Goal: Information Seeking & Learning: Learn about a topic

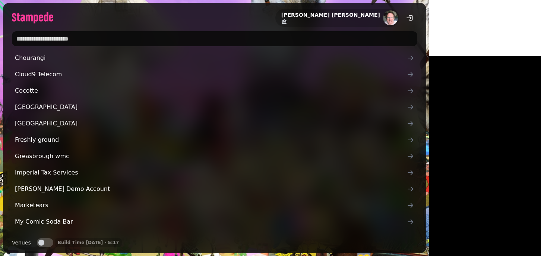
click at [83, 46] on div at bounding box center [214, 38] width 423 height 21
click at [70, 37] on input "text" at bounding box center [214, 38] width 405 height 15
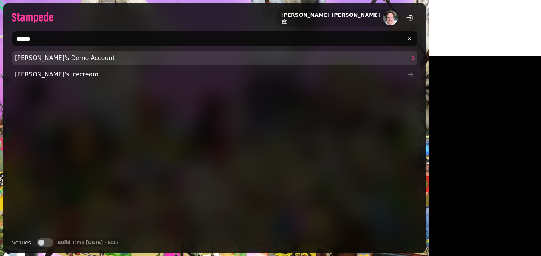
type input "*****"
click at [41, 57] on span "Joe's Demo Account" at bounding box center [211, 58] width 392 height 9
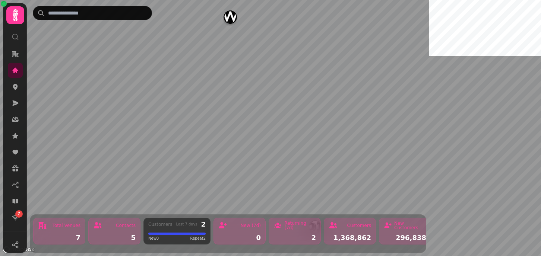
click at [289, 241] on div "Returning (7d) 2" at bounding box center [295, 231] width 52 height 27
click at [305, 226] on div "Returning (7d)" at bounding box center [300, 225] width 32 height 9
click at [234, 231] on div "New (7d) 0" at bounding box center [239, 231] width 52 height 27
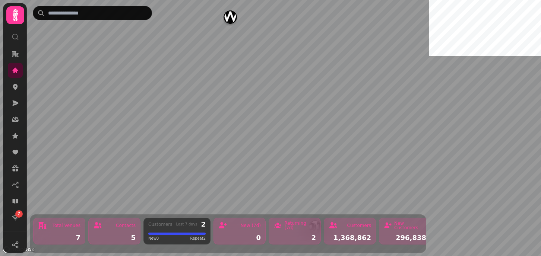
click at [355, 235] on div "1,368,862" at bounding box center [350, 238] width 42 height 7
drag, startPoint x: 355, startPoint y: 235, endPoint x: 368, endPoint y: 235, distance: 13.4
click at [358, 235] on div "1,368,862" at bounding box center [350, 238] width 42 height 7
click at [394, 235] on div "296,838" at bounding box center [405, 238] width 42 height 7
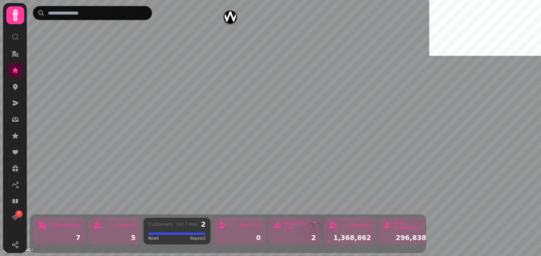
click at [394, 235] on div "296,838" at bounding box center [405, 238] width 42 height 7
click at [59, 231] on div "Total Venues 7" at bounding box center [59, 231] width 52 height 27
click at [54, 129] on div "Total Venues 7 Contacts 5 Customers Last 7 days 2 New 0 Repeat 2 New (7d) 0 Ret…" at bounding box center [228, 128] width 402 height 256
click at [234, 16] on div at bounding box center [228, 13] width 390 height 14
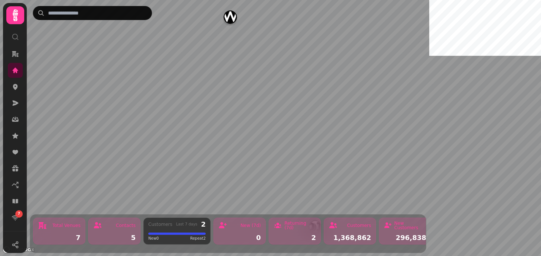
click at [230, 17] on div at bounding box center [228, 13] width 390 height 14
click at [228, 16] on div at bounding box center [228, 13] width 390 height 14
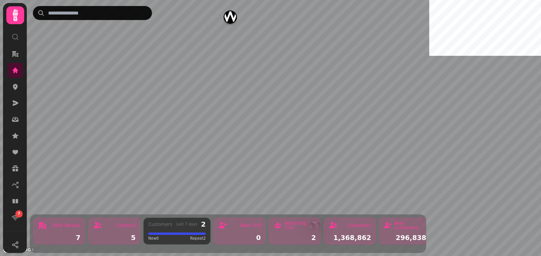
click at [228, 16] on div at bounding box center [228, 13] width 390 height 14
click at [254, 158] on img "Friedman's" at bounding box center [254, 156] width 12 height 12
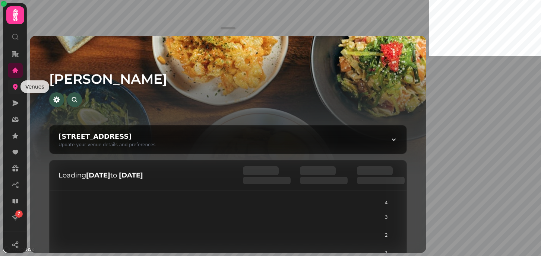
click at [16, 85] on icon at bounding box center [15, 87] width 5 height 6
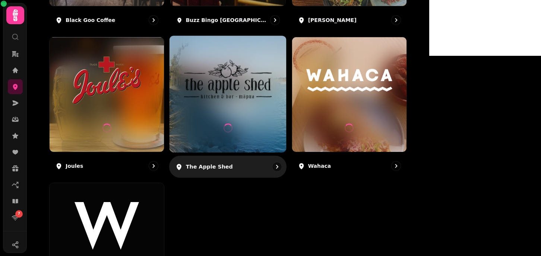
scroll to position [218, 0]
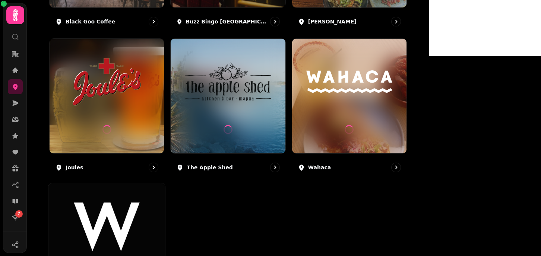
click at [155, 197] on div at bounding box center [106, 241] width 117 height 117
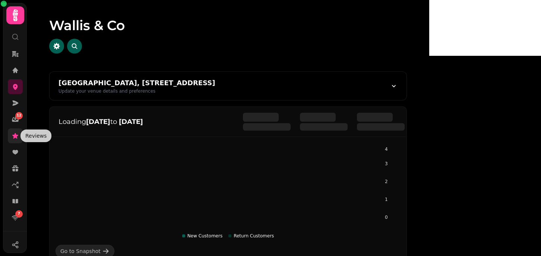
click at [16, 137] on icon at bounding box center [15, 136] width 6 height 6
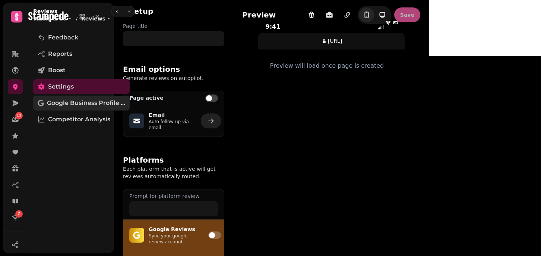
type input "**********"
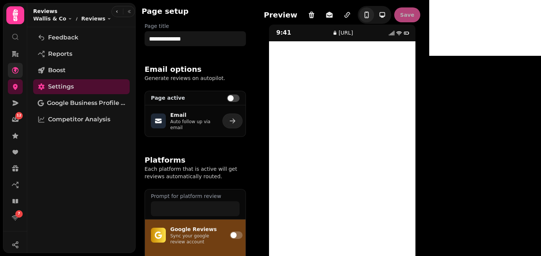
click at [13, 69] on icon at bounding box center [15, 70] width 7 height 7
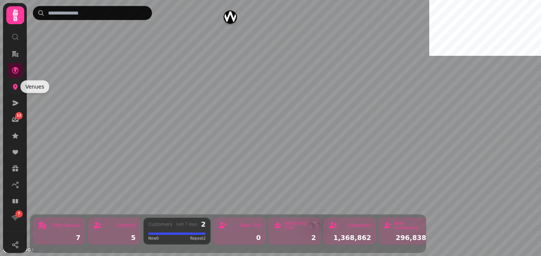
click at [14, 88] on icon at bounding box center [15, 87] width 5 height 6
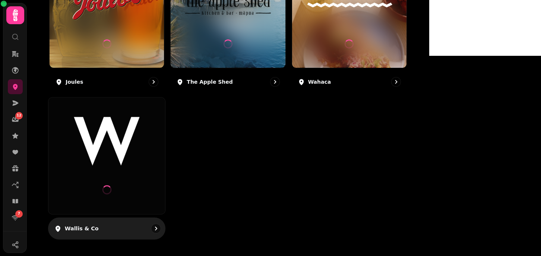
scroll to position [303, 0]
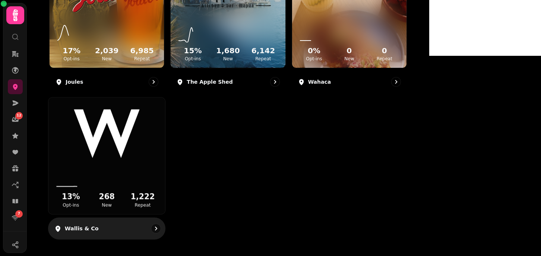
click at [150, 135] on img at bounding box center [107, 134] width 88 height 49
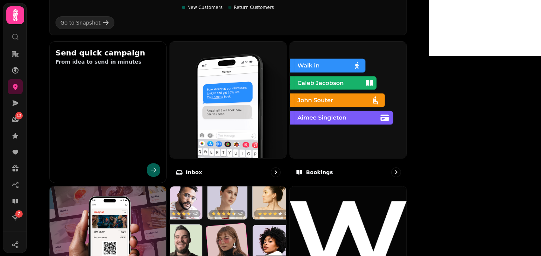
scroll to position [252, 0]
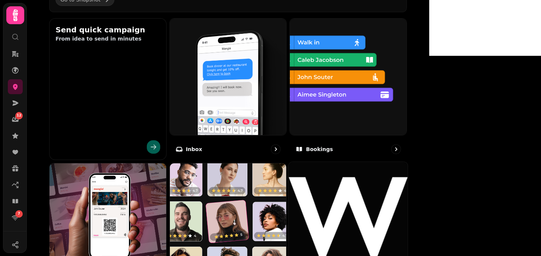
click at [407, 195] on img at bounding box center [348, 221] width 119 height 119
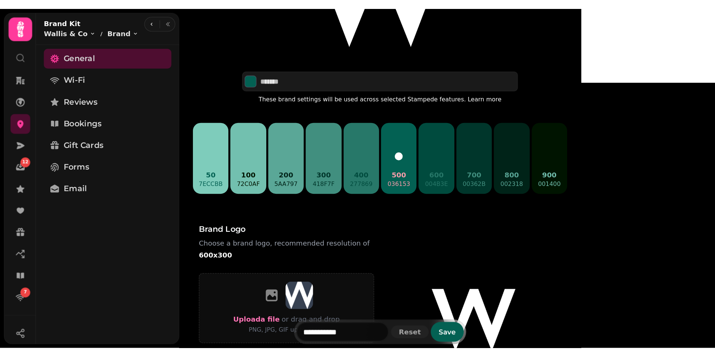
scroll to position [124, 0]
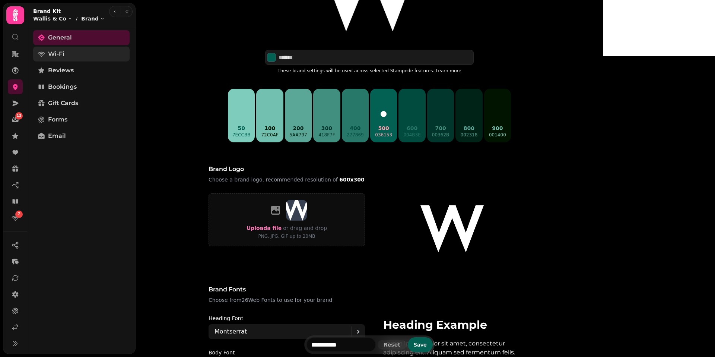
click at [57, 57] on span "Wi-Fi" at bounding box center [56, 54] width 16 height 9
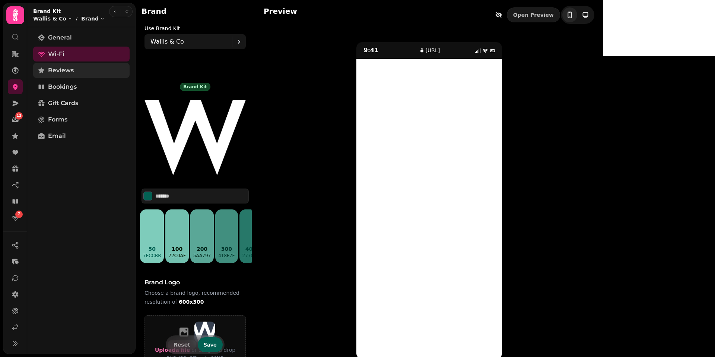
click at [52, 73] on span "Reviews" at bounding box center [61, 70] width 26 height 9
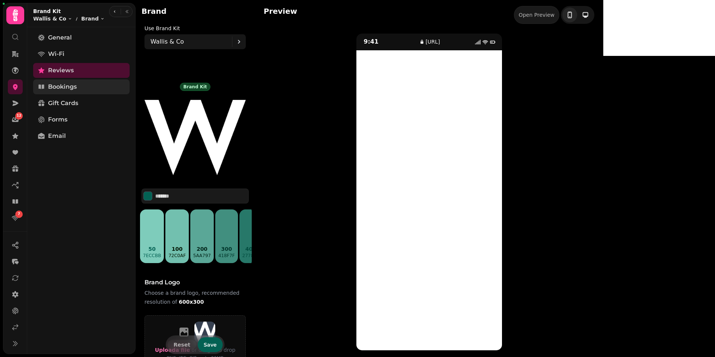
click at [54, 83] on span "Bookings" at bounding box center [62, 86] width 29 height 9
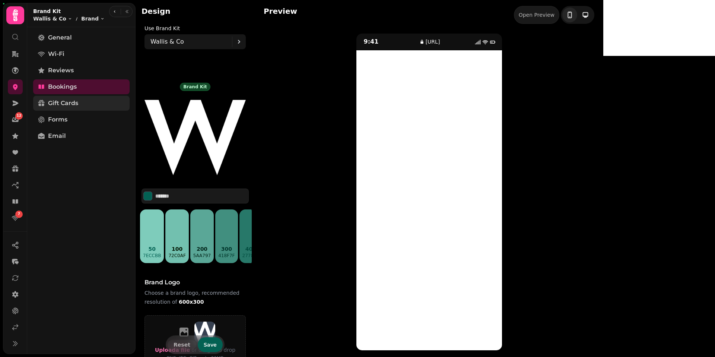
click at [53, 102] on span "Gift Cards" at bounding box center [63, 103] width 30 height 9
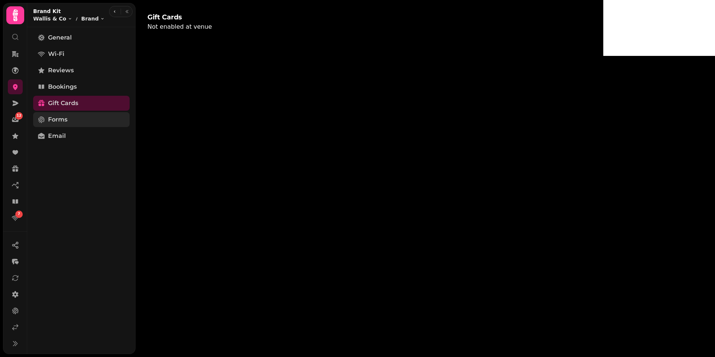
click at [48, 118] on span "Forms" at bounding box center [57, 119] width 19 height 9
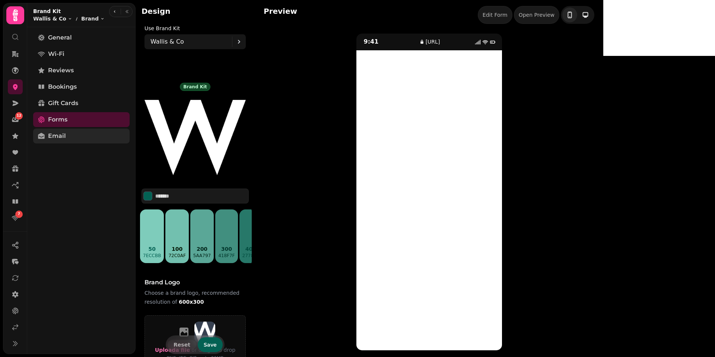
click at [73, 134] on link "Email" at bounding box center [81, 135] width 96 height 15
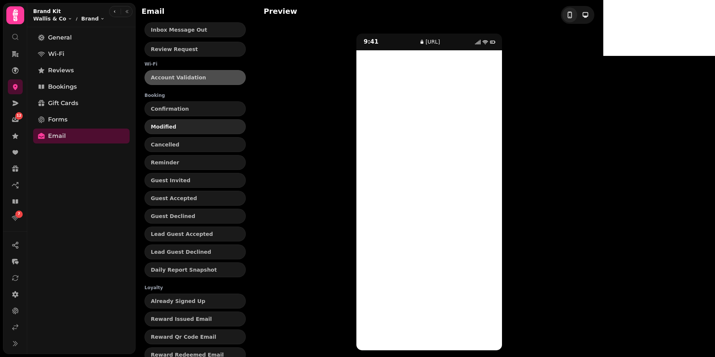
click at [178, 127] on span "Modified" at bounding box center [195, 126] width 89 height 5
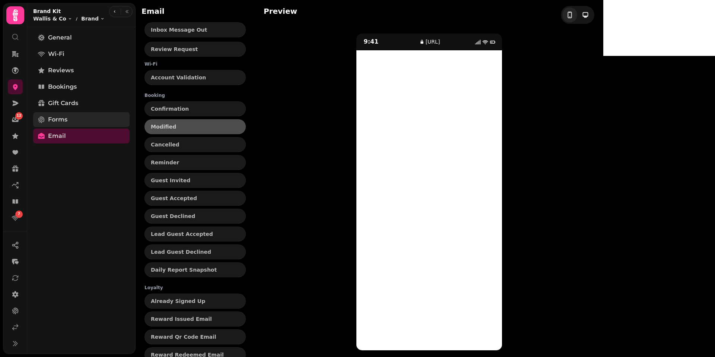
click at [73, 124] on link "Forms" at bounding box center [81, 119] width 96 height 15
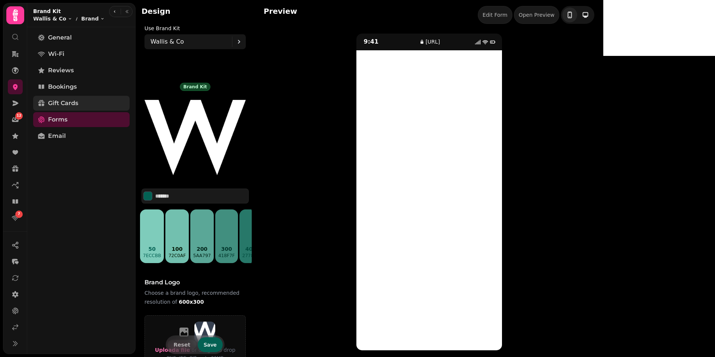
click at [60, 100] on span "Gift Cards" at bounding box center [63, 103] width 30 height 9
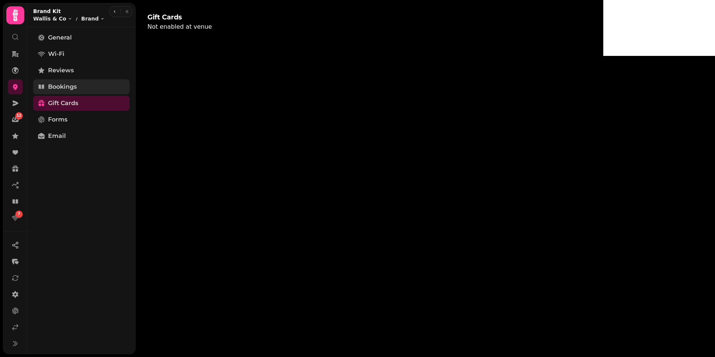
click at [64, 85] on span "Bookings" at bounding box center [62, 86] width 29 height 9
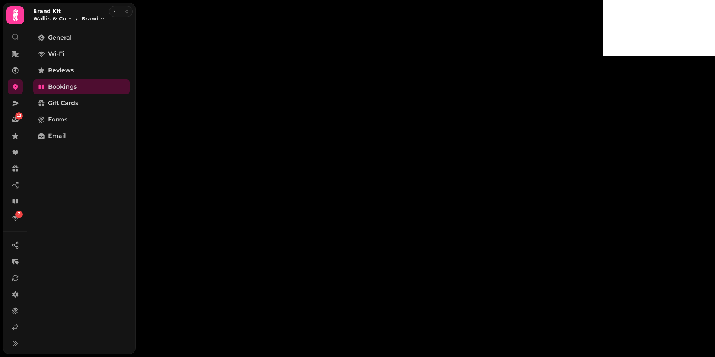
click at [252, 85] on body "12 7 Design Use brand kit Select... Preview Open Preview 9:41 booking.stampede.…" at bounding box center [357, 178] width 715 height 357
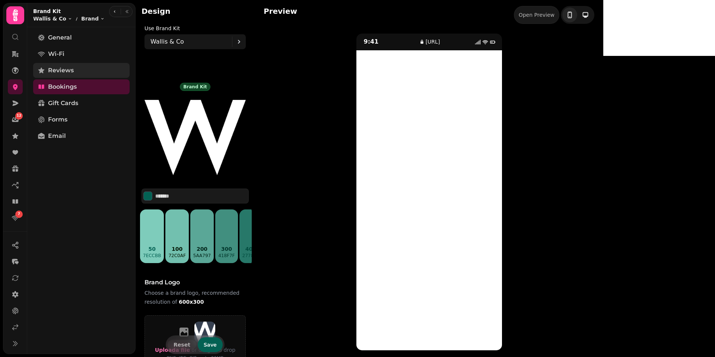
click at [66, 66] on span "Reviews" at bounding box center [61, 70] width 26 height 9
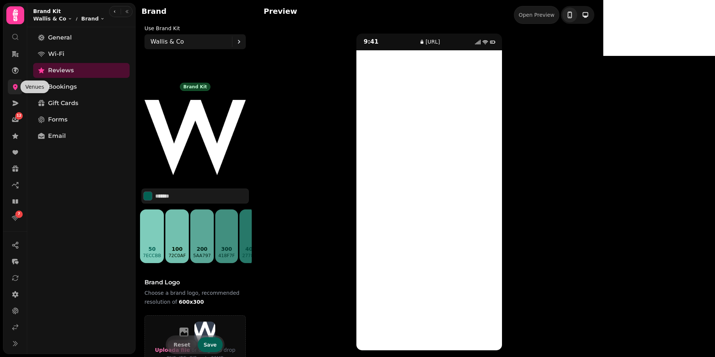
click at [13, 89] on icon at bounding box center [15, 86] width 7 height 7
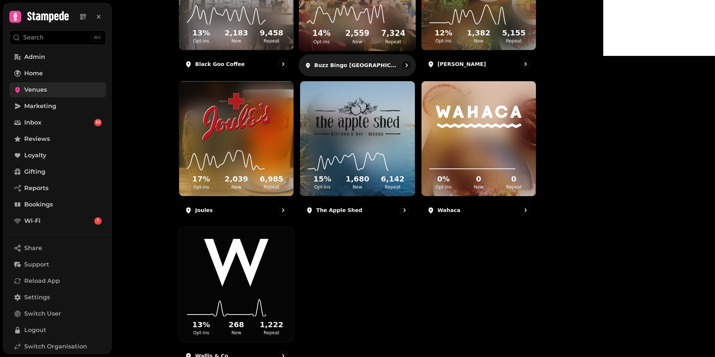
scroll to position [175, 0]
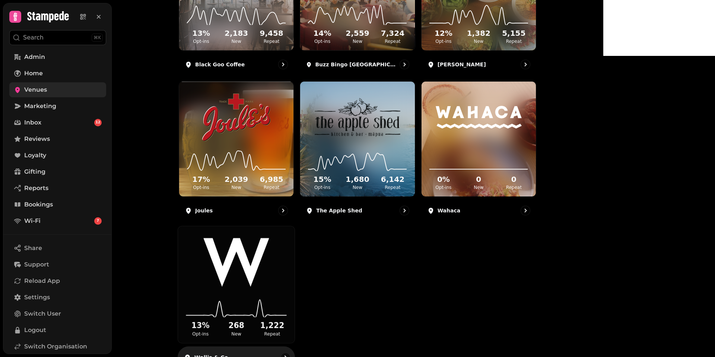
click at [280, 261] on img at bounding box center [237, 262] width 88 height 49
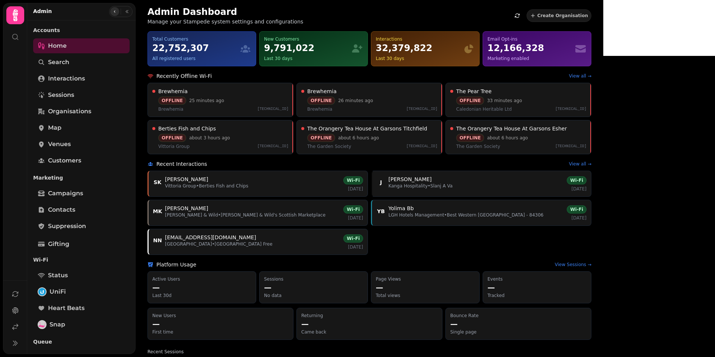
click at [114, 9] on icon "button" at bounding box center [114, 11] width 4 height 4
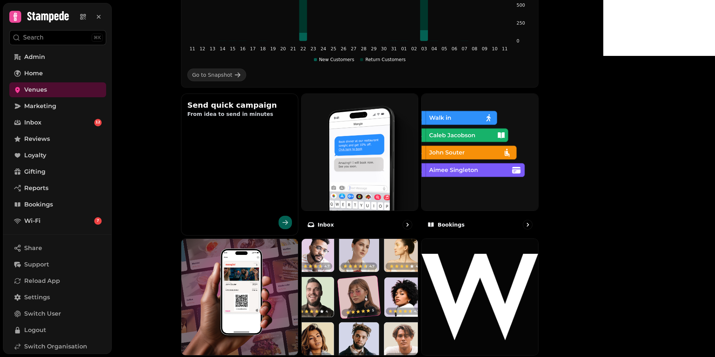
scroll to position [225, 0]
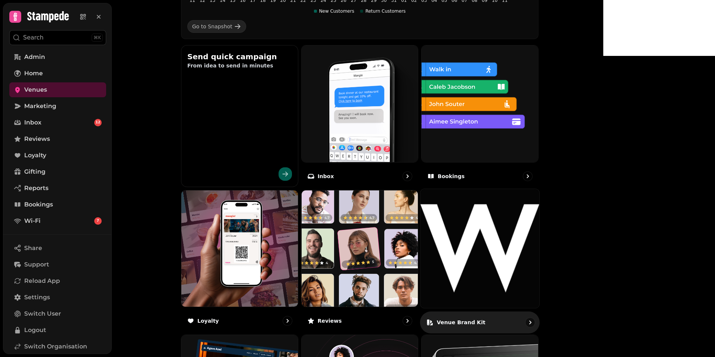
click at [486, 318] on p "Venue brand kit" at bounding box center [461, 321] width 49 height 7
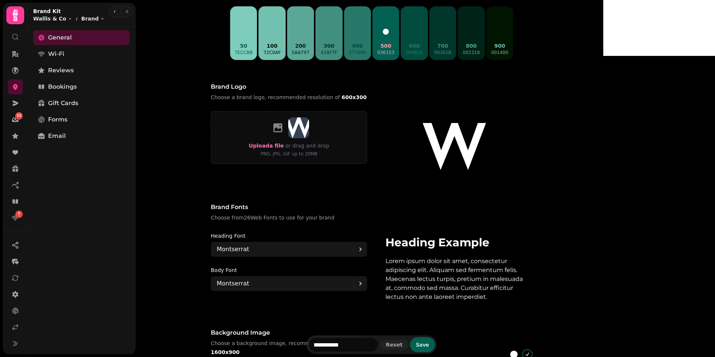
scroll to position [202, 0]
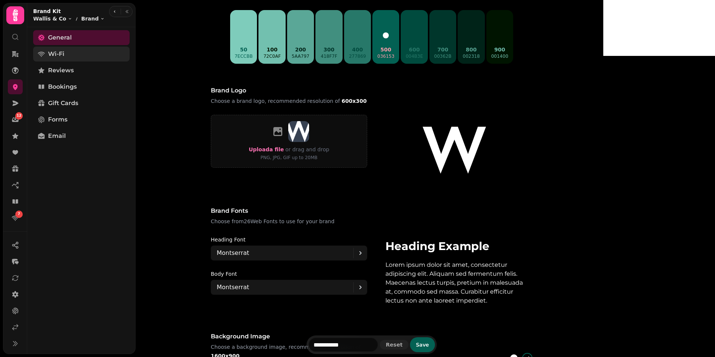
click at [54, 55] on span "Wi-Fi" at bounding box center [56, 54] width 16 height 9
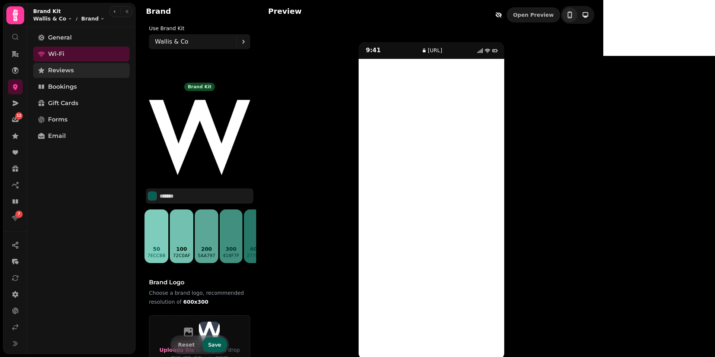
click at [59, 74] on span "Reviews" at bounding box center [61, 70] width 26 height 9
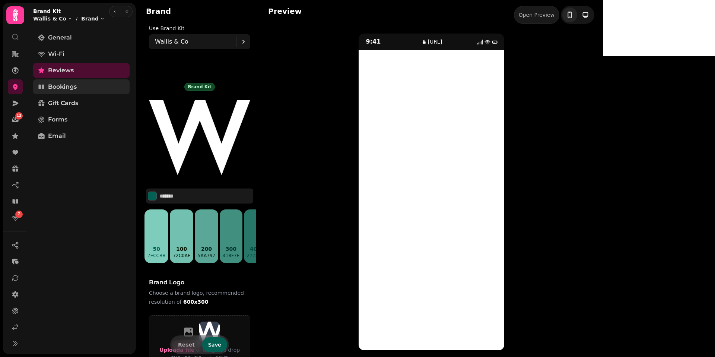
click at [55, 91] on link "Bookings" at bounding box center [81, 86] width 96 height 15
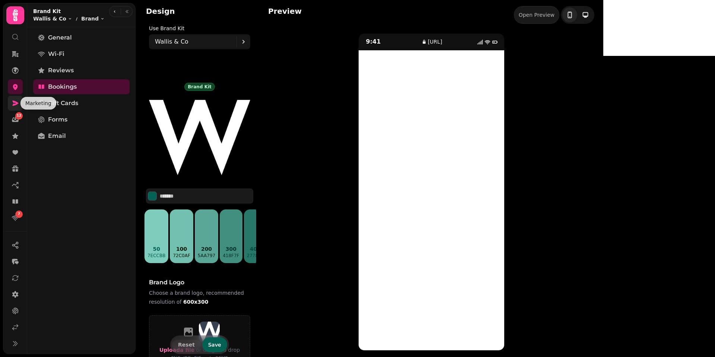
click at [16, 104] on icon at bounding box center [16, 103] width 6 height 5
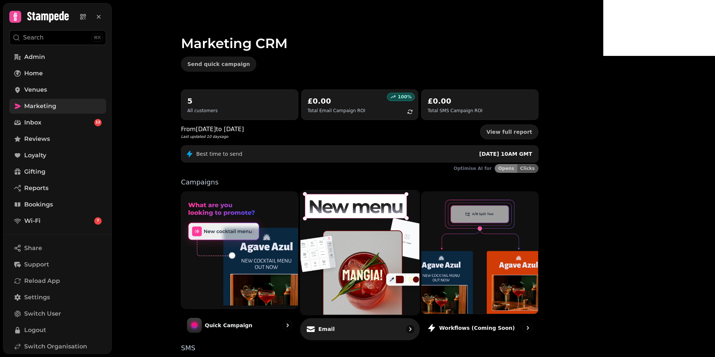
click at [392, 265] on img at bounding box center [360, 252] width 131 height 137
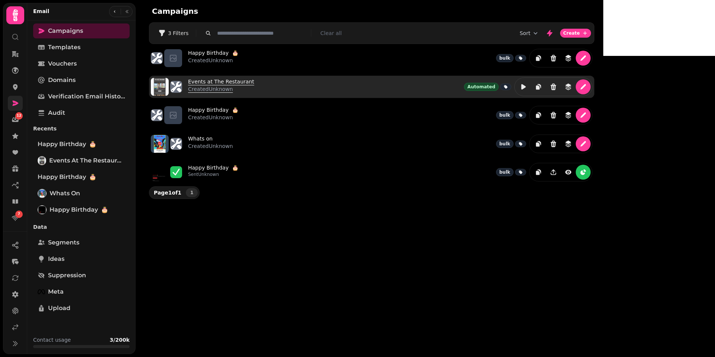
click at [254, 78] on link "Events at The Restaurant Created Unknown" at bounding box center [221, 87] width 66 height 18
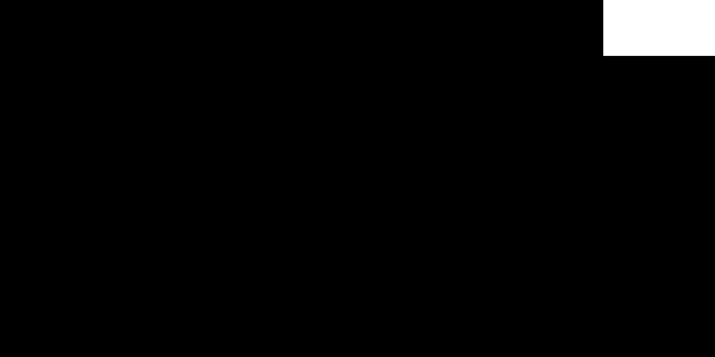
select select "**********"
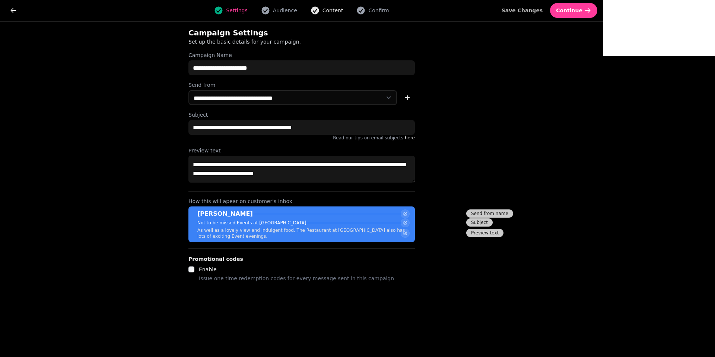
click at [319, 13] on icon "button" at bounding box center [315, 11] width 8 height 8
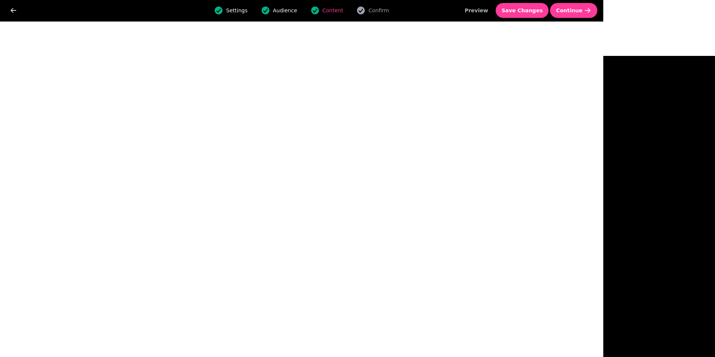
click at [297, 13] on span "Audience" at bounding box center [285, 10] width 24 height 7
select select "**********"
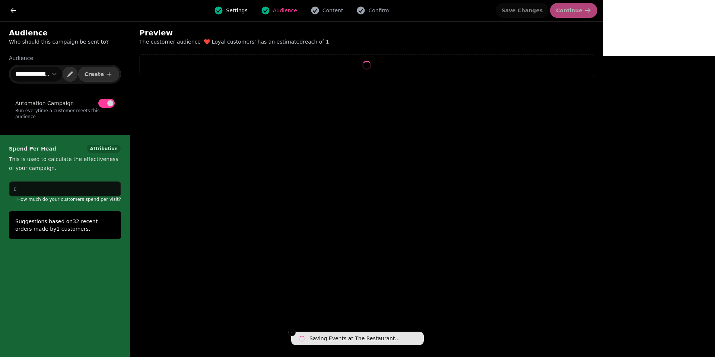
select select "**"
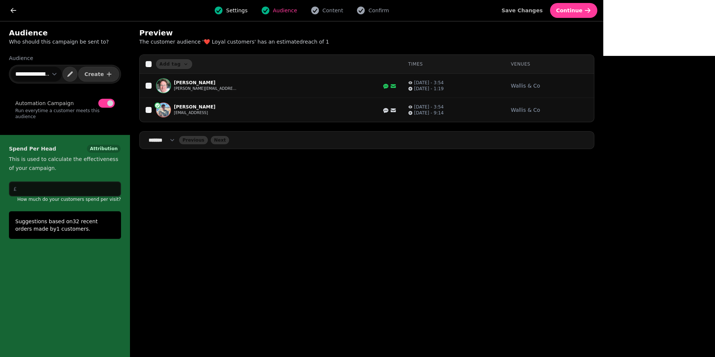
click at [39, 74] on select "**********" at bounding box center [36, 74] width 51 height 15
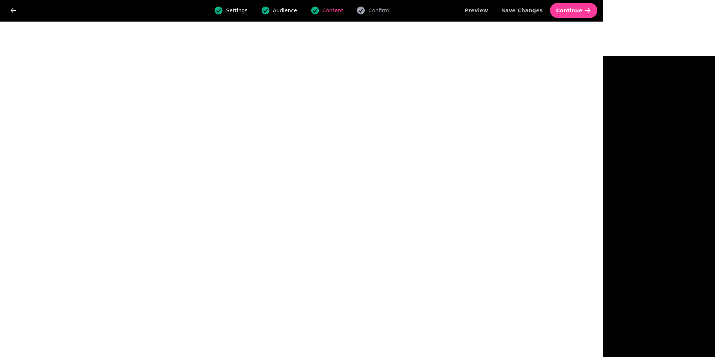
select select "**********"
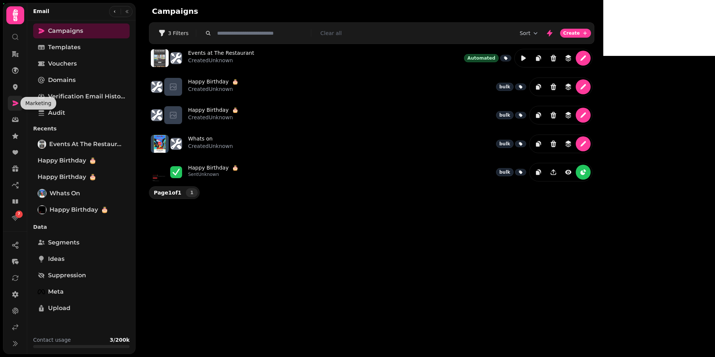
click at [13, 102] on icon at bounding box center [16, 103] width 6 height 5
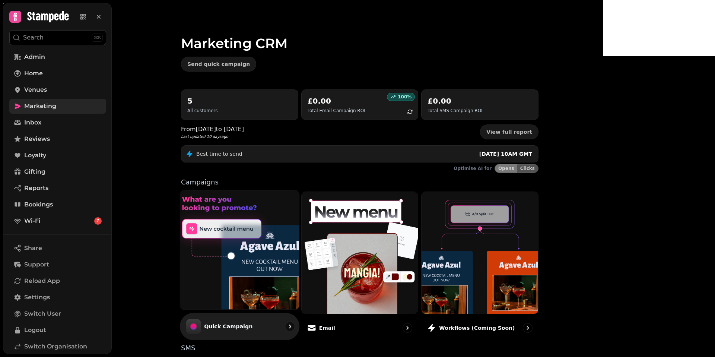
click at [288, 236] on img at bounding box center [239, 249] width 131 height 131
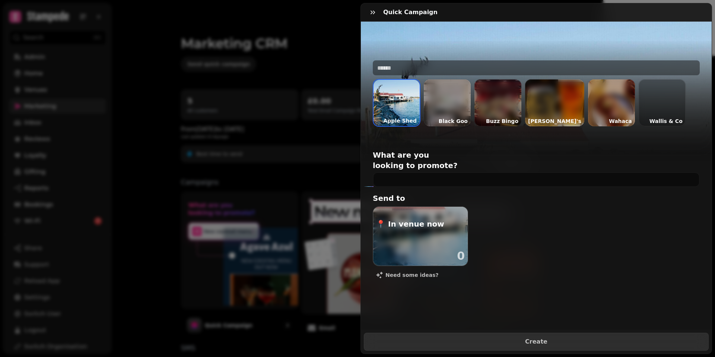
click at [644, 107] on div at bounding box center [662, 102] width 47 height 47
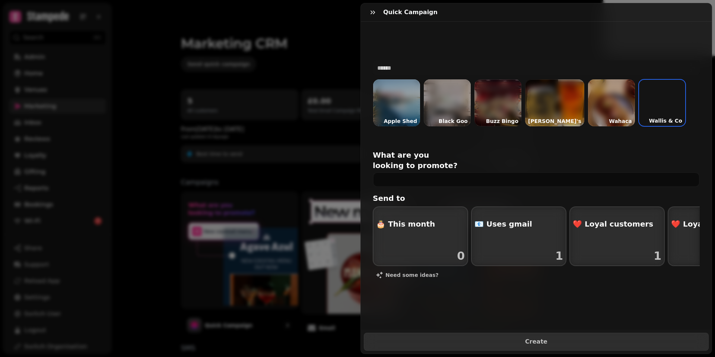
click at [431, 161] on div "What are you looking to promote?" at bounding box center [536, 168] width 327 height 37
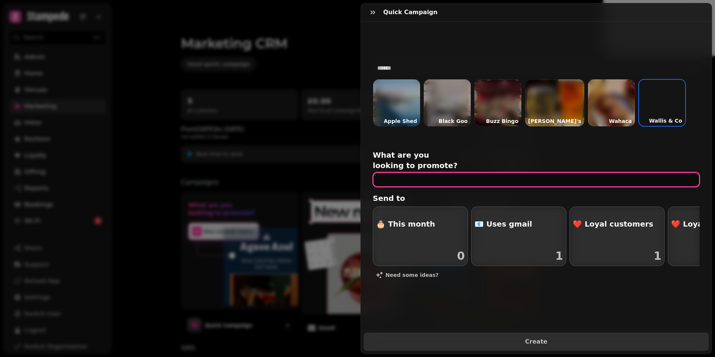
click at [412, 172] on input "text" at bounding box center [536, 179] width 327 height 15
type input "**********"
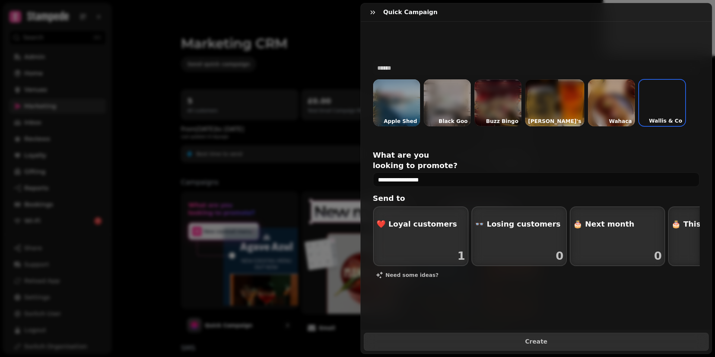
click at [627, 231] on div "button" at bounding box center [617, 236] width 95 height 59
click at [627, 231] on video "button" at bounding box center [618, 236] width 94 height 58
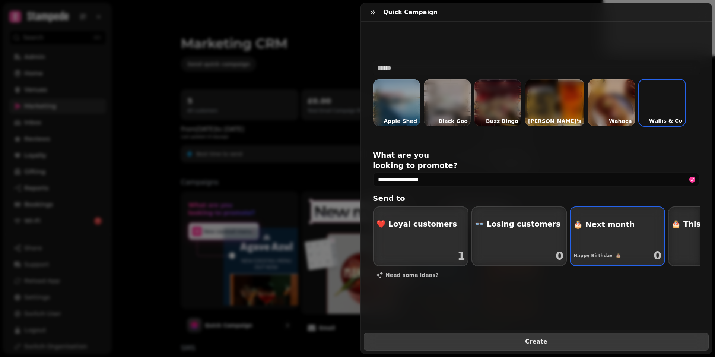
click at [475, 347] on button "Create" at bounding box center [536, 342] width 345 height 18
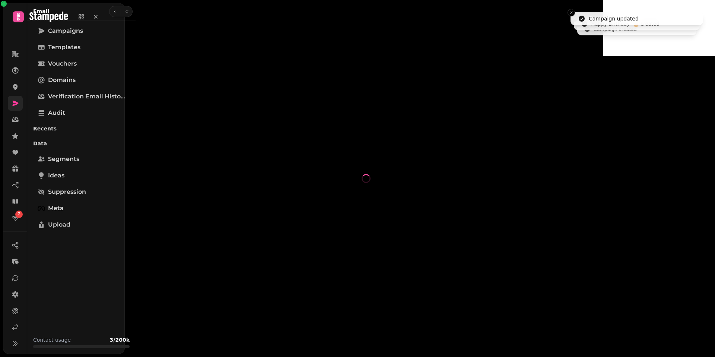
select select "**********"
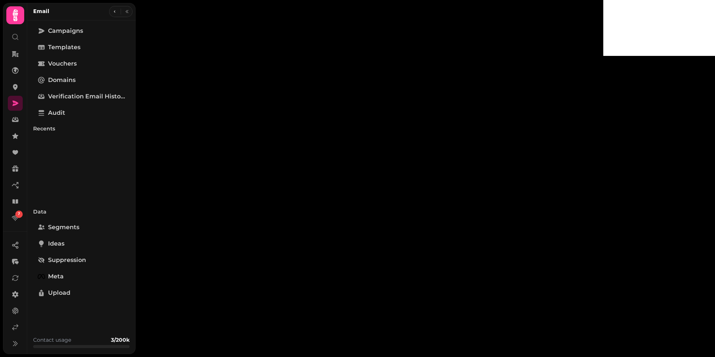
type input "**********"
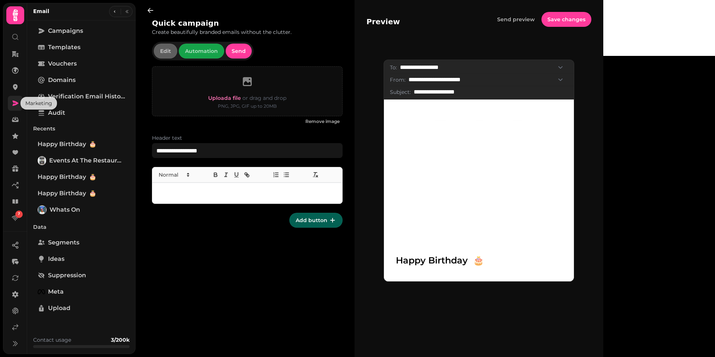
click at [13, 105] on icon at bounding box center [16, 103] width 6 height 5
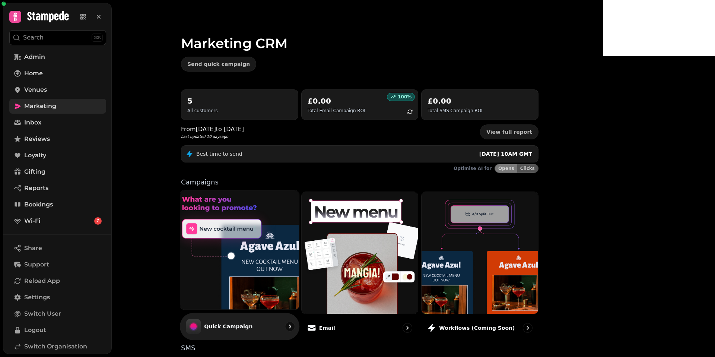
click at [298, 252] on img at bounding box center [239, 249] width 131 height 131
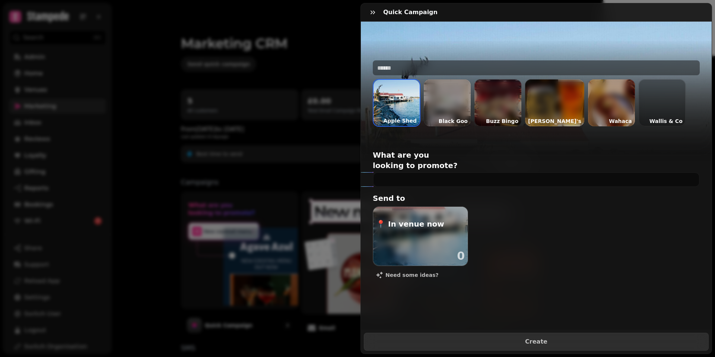
click at [608, 102] on div at bounding box center [611, 102] width 47 height 47
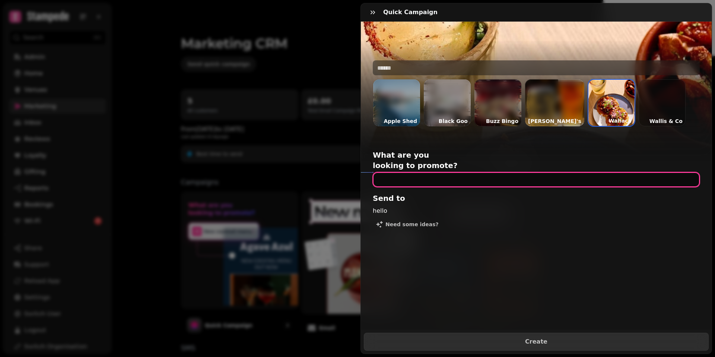
click at [426, 172] on input "text" at bounding box center [536, 179] width 327 height 15
type input "**********"
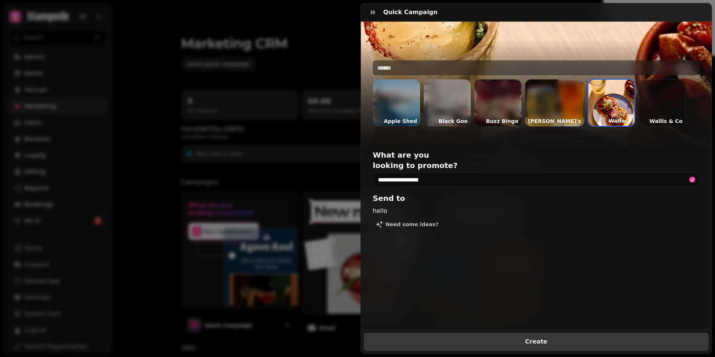
click at [499, 345] on button "Create" at bounding box center [536, 342] width 345 height 18
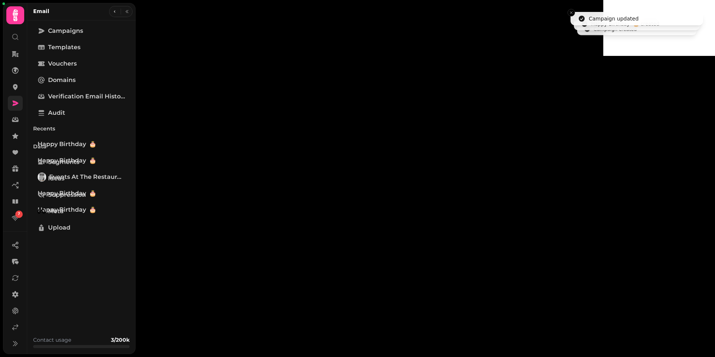
type input "**********"
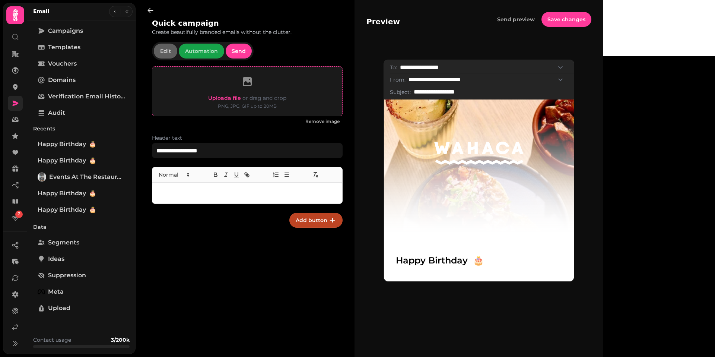
click at [220, 99] on span "Upload a file" at bounding box center [224, 98] width 33 height 7
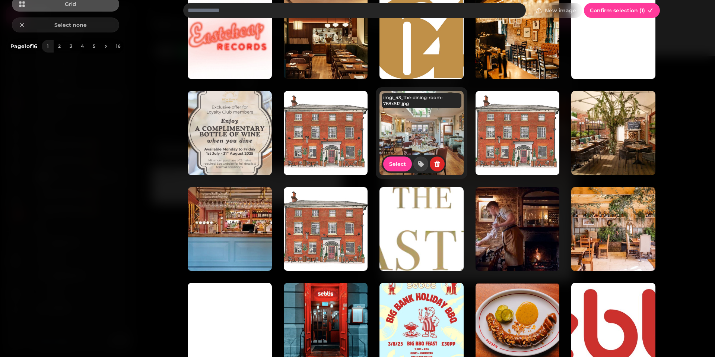
scroll to position [161, 0]
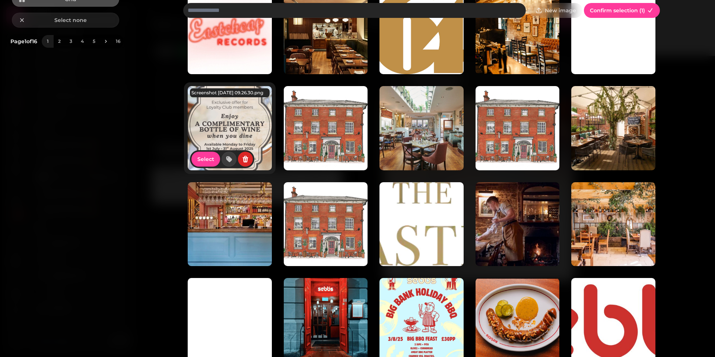
click at [253, 118] on img at bounding box center [230, 128] width 84 height 84
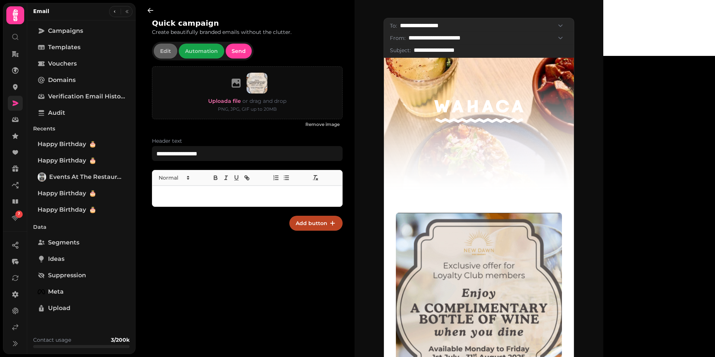
scroll to position [44, 0]
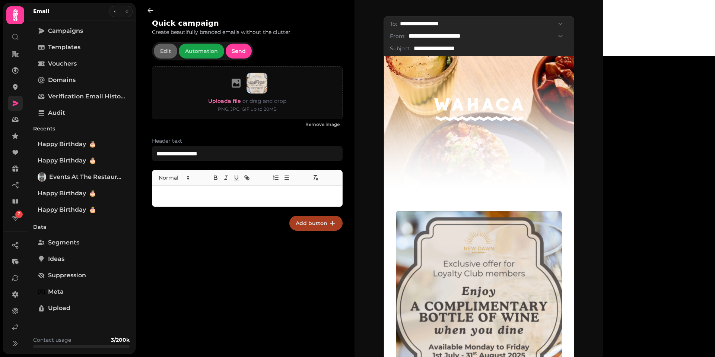
click at [327, 219] on button "Add button" at bounding box center [315, 223] width 53 height 15
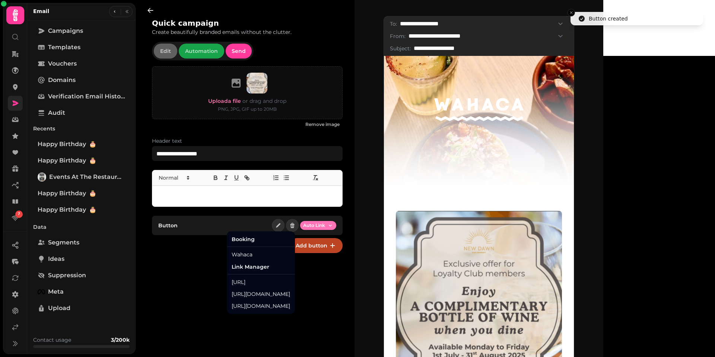
click at [316, 225] on html "**********" at bounding box center [357, 178] width 715 height 357
click at [246, 254] on div "Wahaca" at bounding box center [261, 254] width 64 height 12
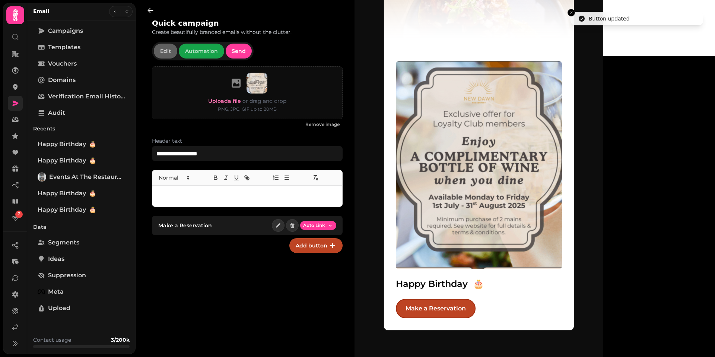
scroll to position [193, 0]
click at [181, 188] on div at bounding box center [247, 195] width 190 height 21
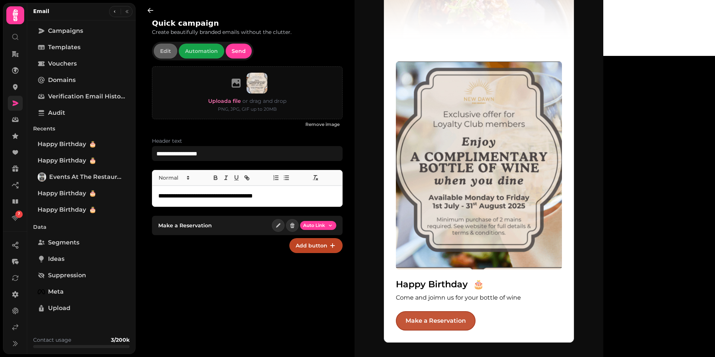
click at [476, 323] on link "Make a Reservation" at bounding box center [436, 320] width 80 height 19
click at [11, 103] on link at bounding box center [15, 103] width 15 height 15
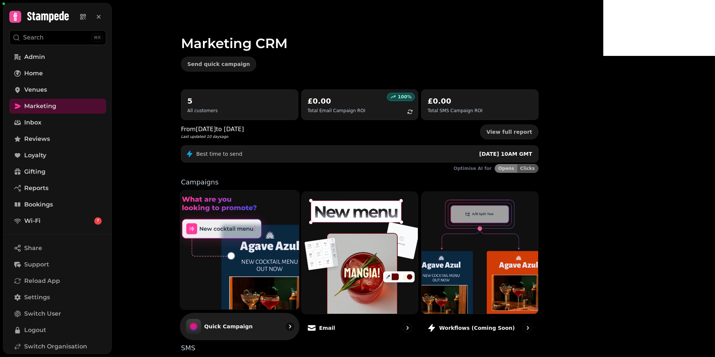
click at [305, 255] on img at bounding box center [239, 249] width 131 height 131
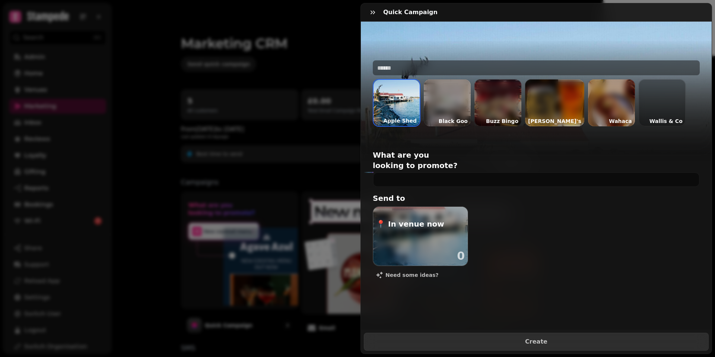
click at [667, 108] on div at bounding box center [662, 102] width 47 height 47
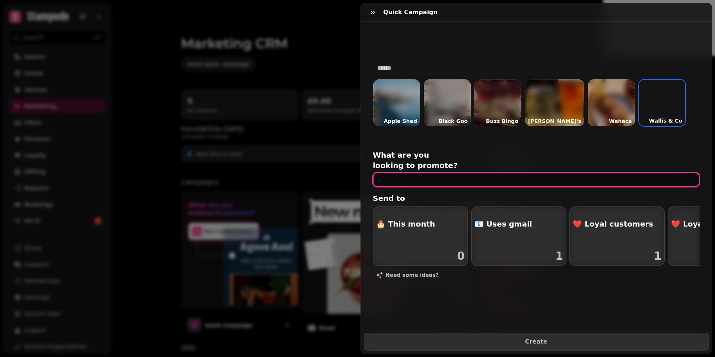
click at [420, 172] on input "text" at bounding box center [536, 179] width 327 height 15
type input "**********"
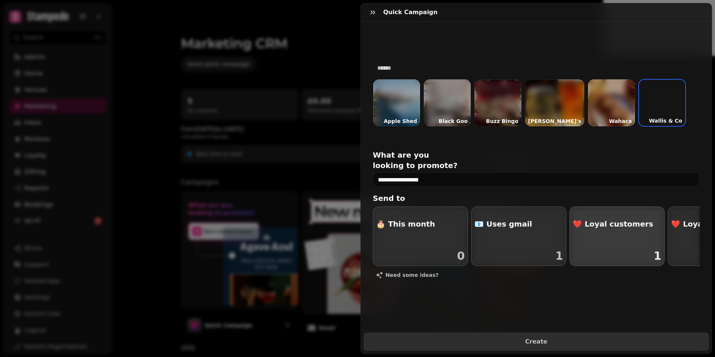
click at [637, 225] on div "button" at bounding box center [617, 236] width 95 height 59
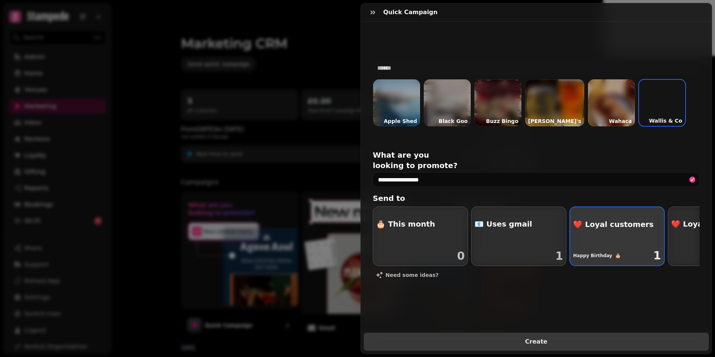
click at [498, 343] on span "Create" at bounding box center [536, 342] width 326 height 6
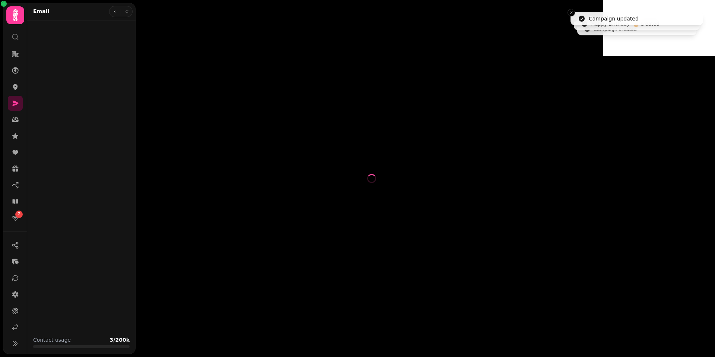
select select "**********"
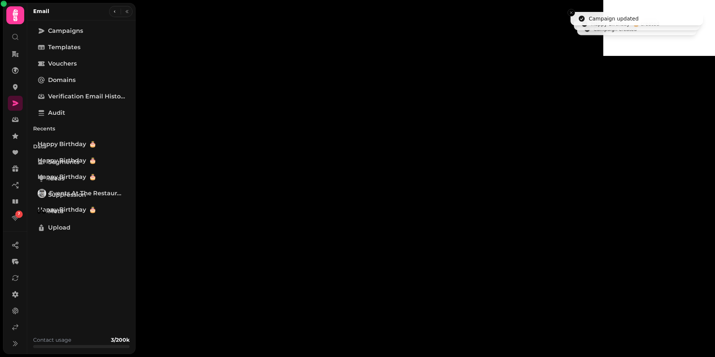
type input "**********"
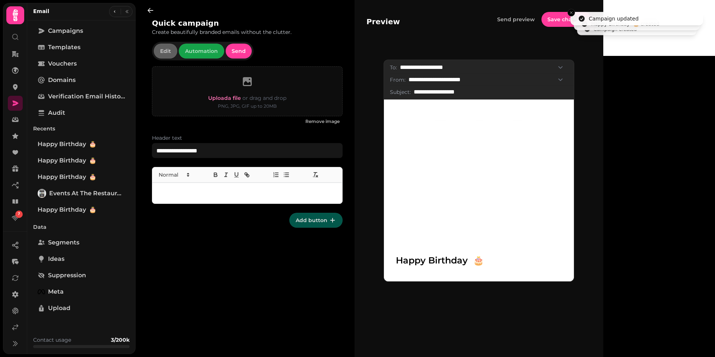
click at [317, 219] on span "Add button" at bounding box center [312, 220] width 32 height 5
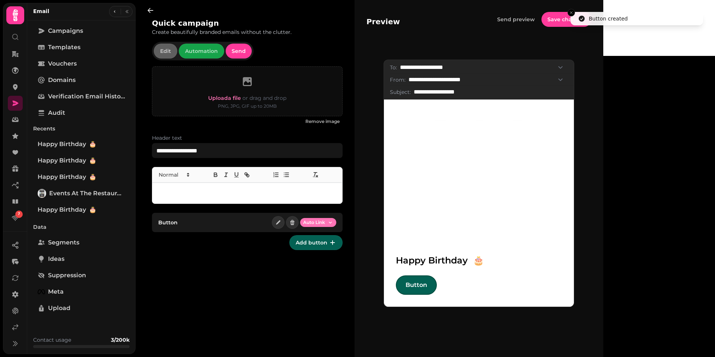
click at [313, 222] on html "**********" at bounding box center [357, 178] width 715 height 357
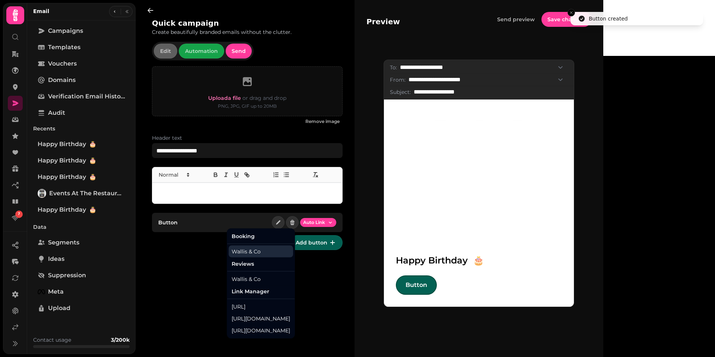
click at [253, 249] on div "Wallis & Co" at bounding box center [261, 251] width 64 height 12
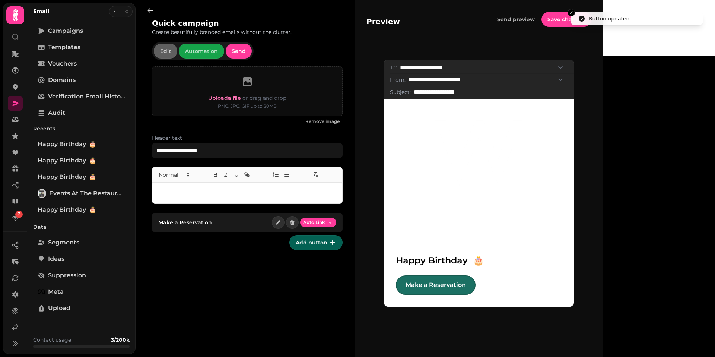
click at [476, 285] on link "Make a Reservation" at bounding box center [436, 284] width 80 height 19
click at [13, 88] on icon at bounding box center [15, 87] width 5 height 6
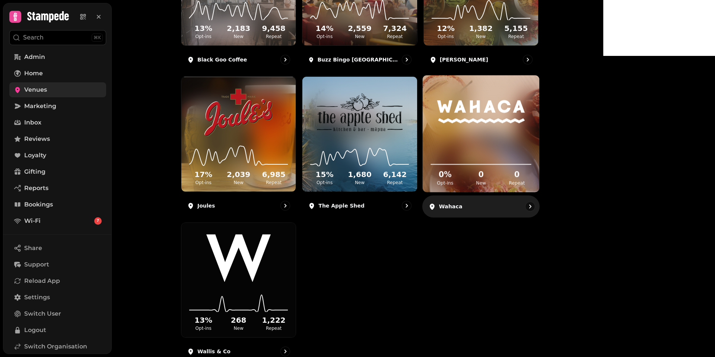
scroll to position [184, 0]
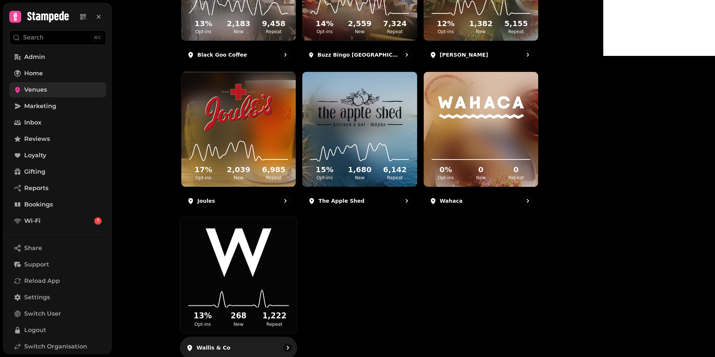
click at [267, 240] on img at bounding box center [239, 252] width 88 height 49
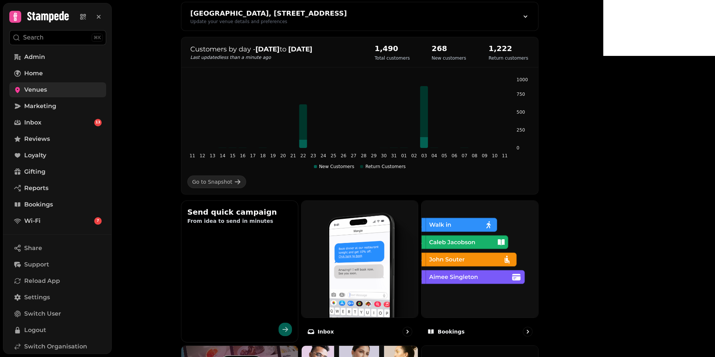
scroll to position [77, 0]
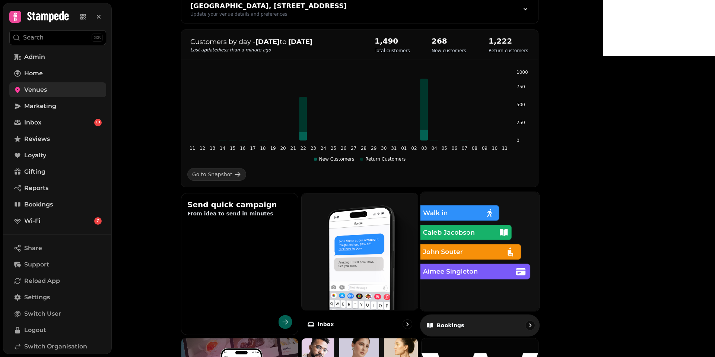
click at [525, 234] on img at bounding box center [480, 251] width 131 height 131
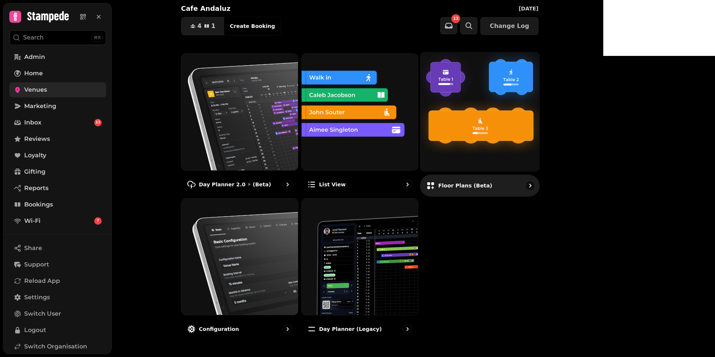
scroll to position [36, 0]
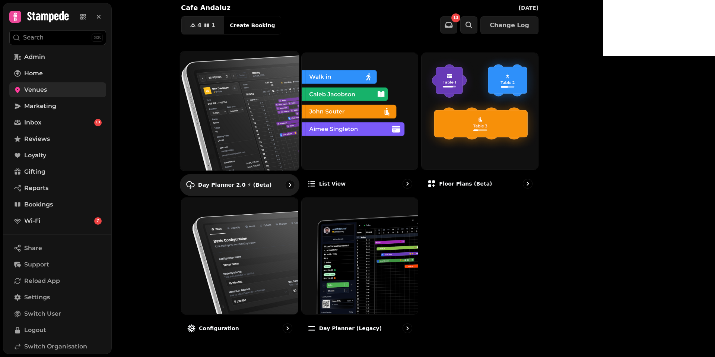
click at [262, 117] on img at bounding box center [239, 110] width 131 height 131
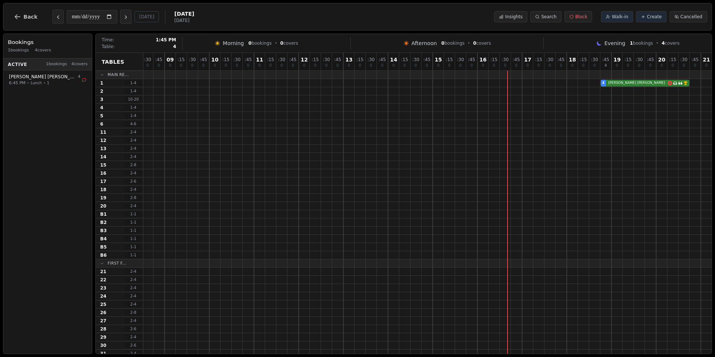
scroll to position [0, 381]
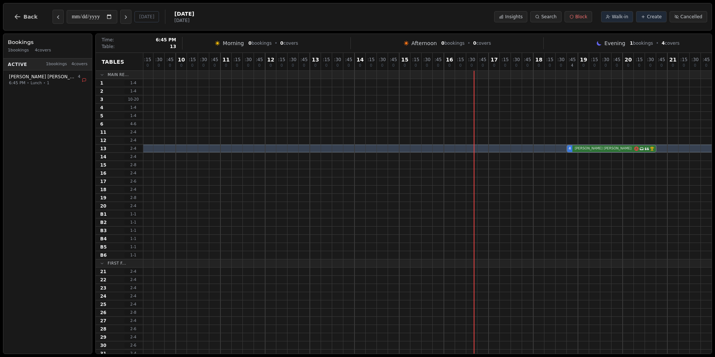
drag, startPoint x: 610, startPoint y: 83, endPoint x: 612, endPoint y: 146, distance: 63.0
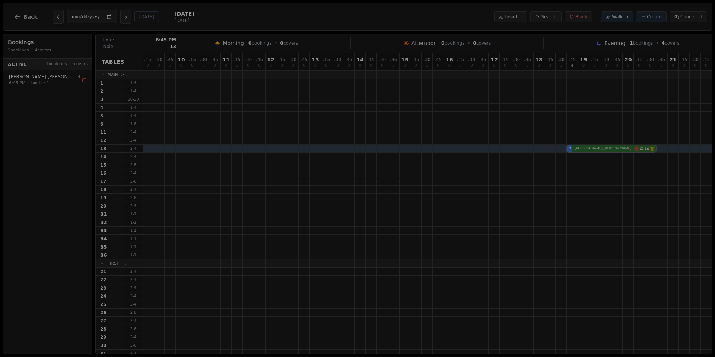
click at [612, 146] on div ": 45 0 01 0 : 15 0 : 30 0 : 45 0 02 0 : 15 0 : 30 0 : 45 0 03 0 : 15 0 : 30 0 :…" at bounding box center [270, 258] width 1017 height 411
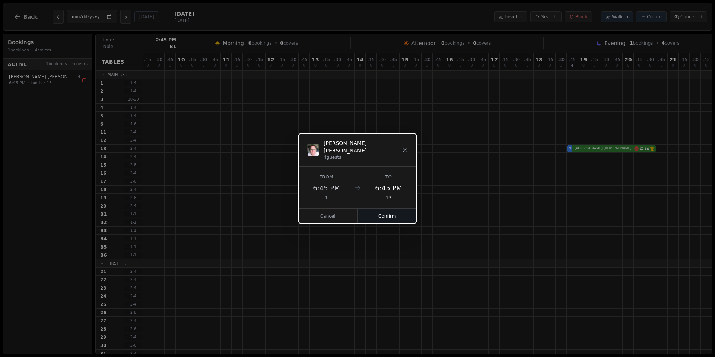
click at [390, 211] on button "Confirm" at bounding box center [387, 216] width 59 height 15
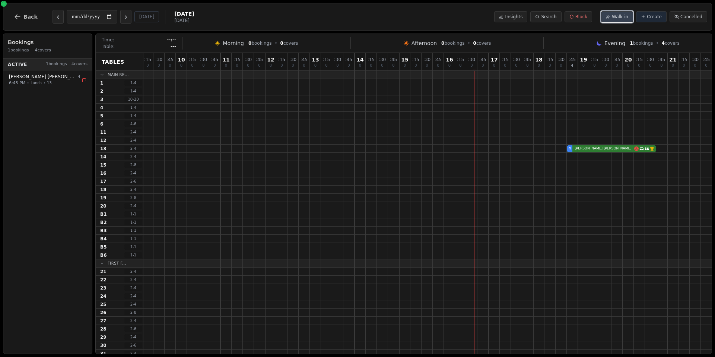
click at [610, 18] on icon at bounding box center [608, 17] width 4 height 4
select select "****"
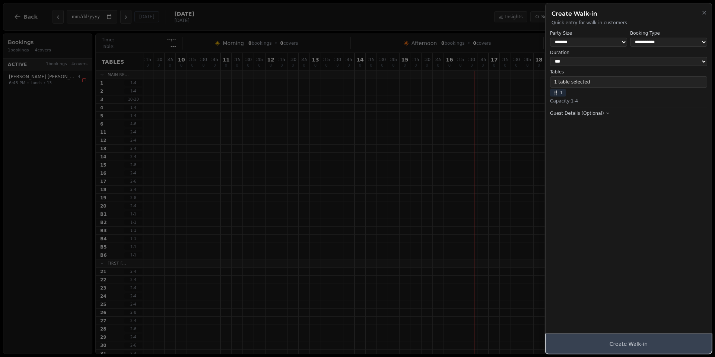
click at [603, 343] on button "Create Walk-in" at bounding box center [629, 343] width 166 height 19
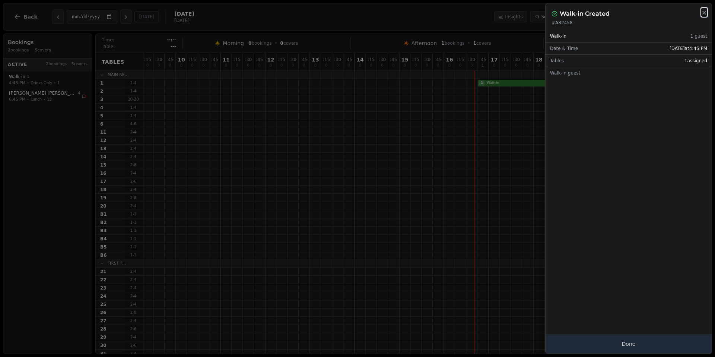
click at [706, 12] on icon "button" at bounding box center [704, 13] width 6 height 6
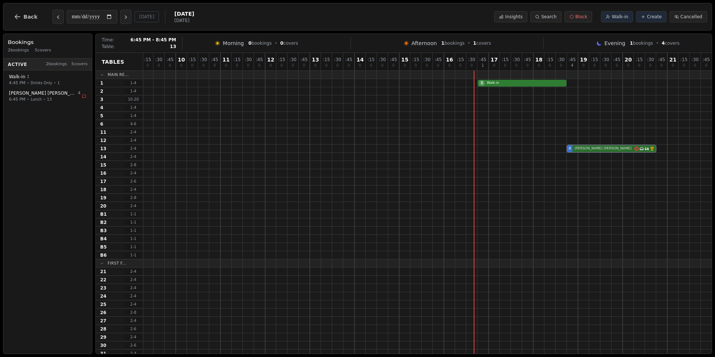
click at [610, 147] on div "4 [PERSON_NAME] Has conversation thread VIP customer (124 visits)" at bounding box center [270, 149] width 1017 height 8
select select "****"
select select "*"
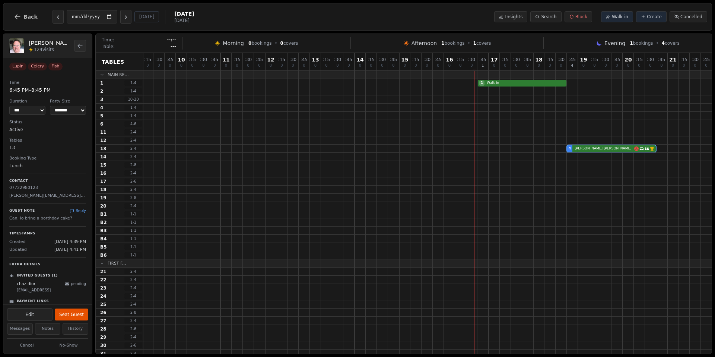
scroll to position [17, 0]
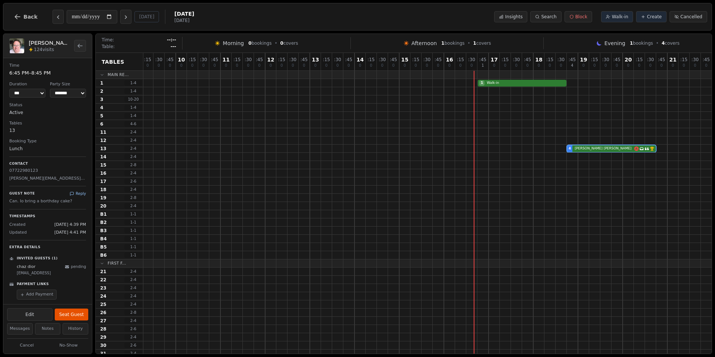
click at [77, 191] on button "Reply" at bounding box center [78, 194] width 16 height 6
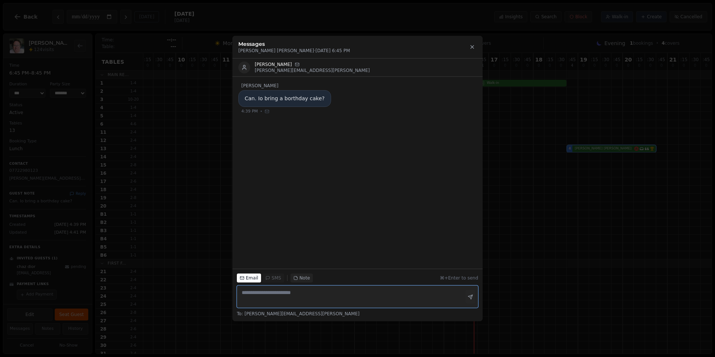
click at [261, 295] on textarea at bounding box center [357, 296] width 241 height 22
type textarea "**********"
click at [469, 296] on icon "button" at bounding box center [470, 297] width 4 height 4
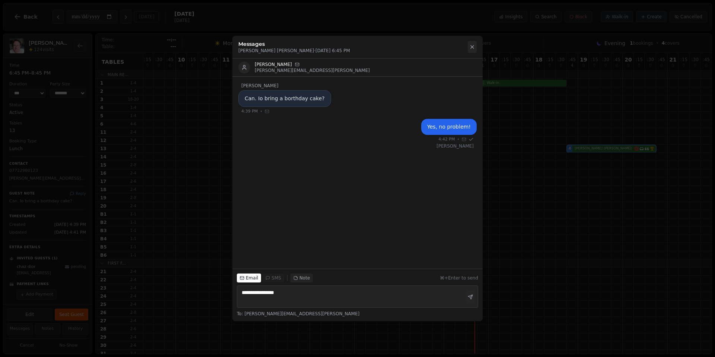
click at [473, 45] on icon at bounding box center [472, 47] width 6 height 6
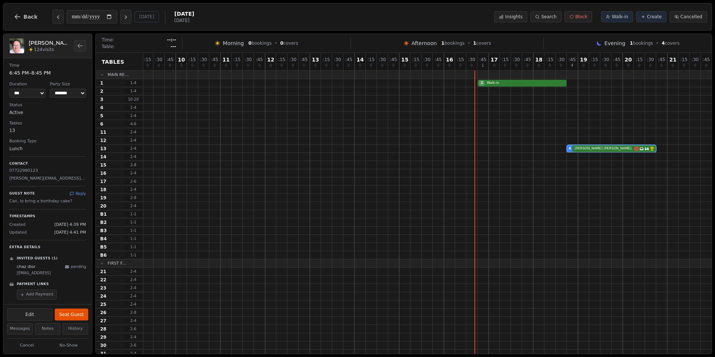
drag, startPoint x: 16, startPoint y: 19, endPoint x: 6, endPoint y: 27, distance: 13.2
click at [6, 27] on div "**********" at bounding box center [357, 17] width 709 height 28
click at [28, 16] on span "Back" at bounding box center [30, 16] width 14 height 5
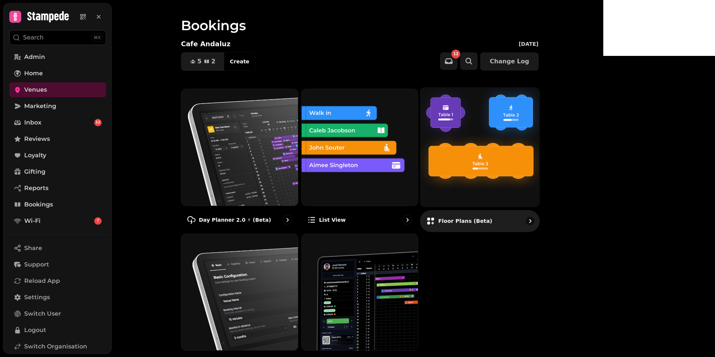
click at [545, 135] on img at bounding box center [480, 147] width 131 height 131
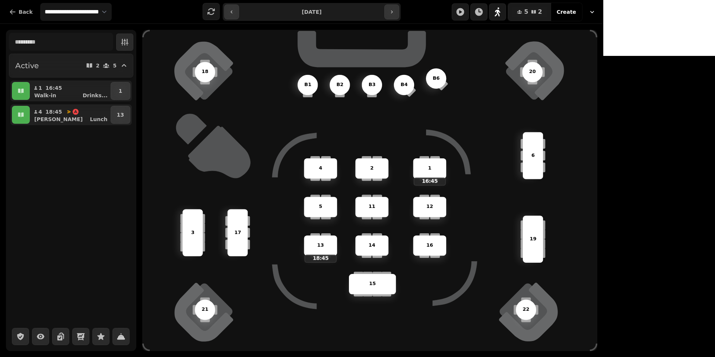
click at [445, 181] on p "16:45" at bounding box center [429, 181] width 31 height 7
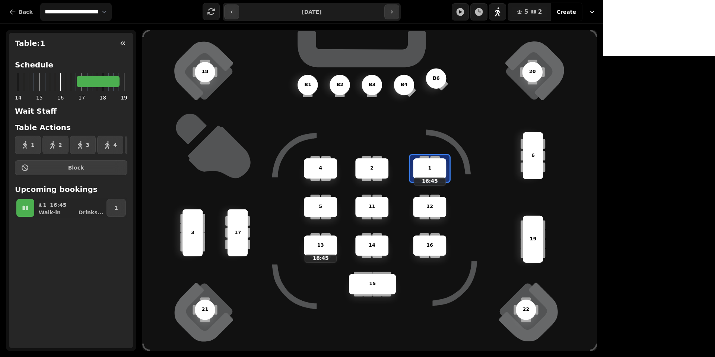
click at [431, 171] on p "1" at bounding box center [429, 168] width 3 height 7
click at [122, 43] on icon "button" at bounding box center [122, 42] width 7 height 7
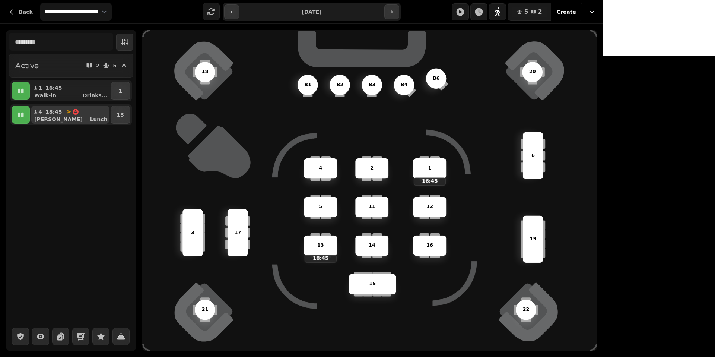
click at [53, 115] on div "[PERSON_NAME]" at bounding box center [73, 118] width 72 height 7
select select "**********"
select select "*"
select select "****"
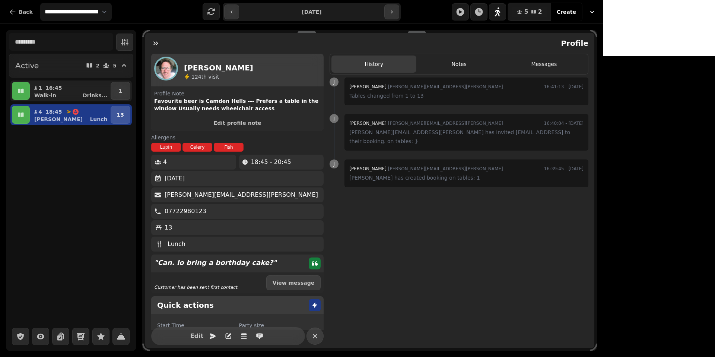
click at [120, 114] on p "13" at bounding box center [120, 114] width 7 height 7
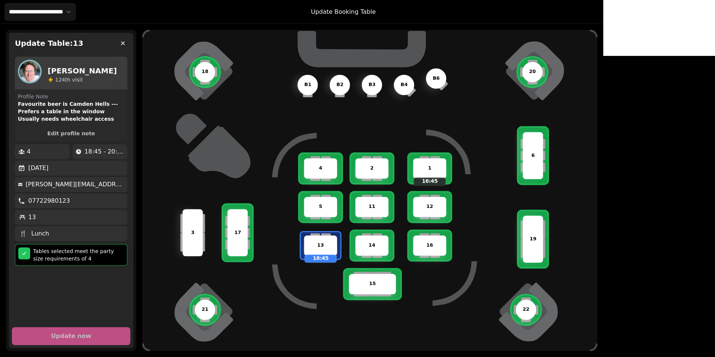
click at [446, 215] on div "12" at bounding box center [429, 207] width 33 height 20
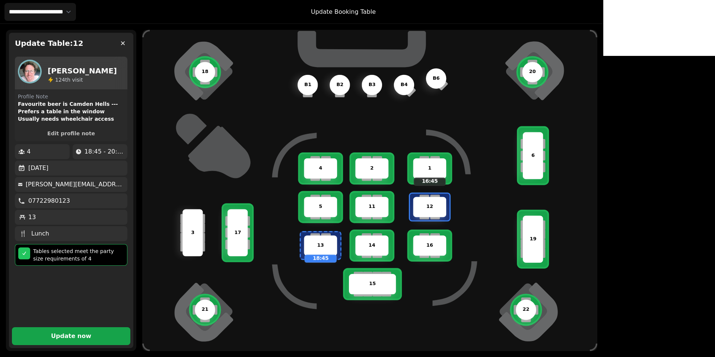
click at [78, 336] on p "Update now" at bounding box center [71, 336] width 40 height 6
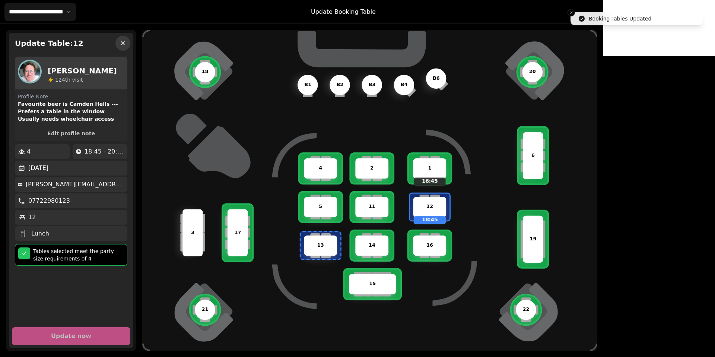
click at [123, 39] on icon "button" at bounding box center [122, 42] width 7 height 7
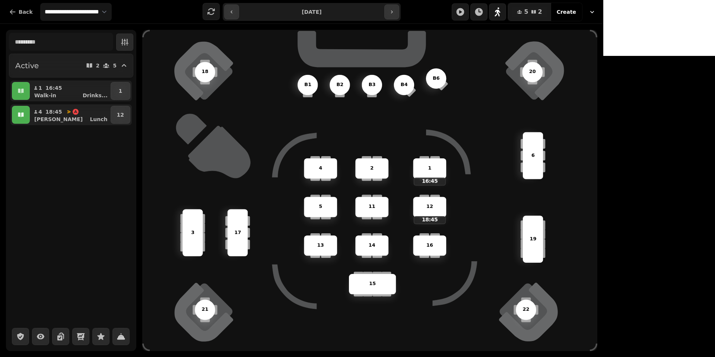
click at [18, 118] on button "button" at bounding box center [21, 115] width 18 height 18
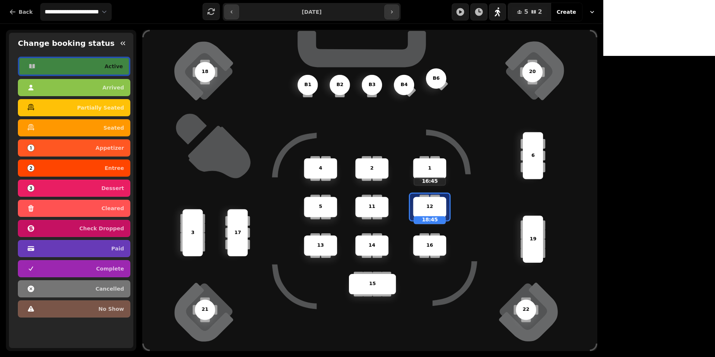
drag, startPoint x: 181, startPoint y: 136, endPoint x: 190, endPoint y: 92, distance: 44.8
click at [190, 92] on div "3 4 21 2 19 16 17 18 5 1 16:45 15 B4 20 B1 14 12 18:45 6 B2 22 13 11 B3 B6" at bounding box center [369, 190] width 455 height 321
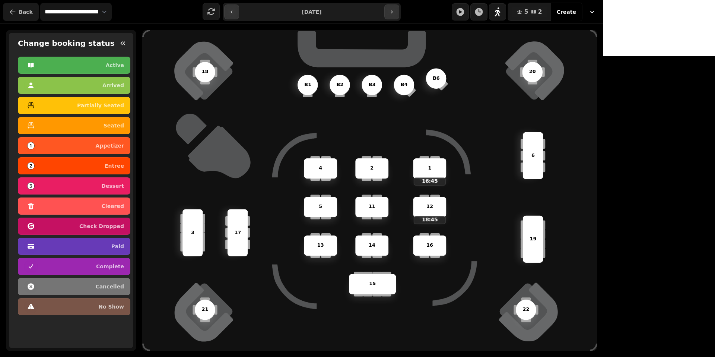
click at [20, 11] on span "Back" at bounding box center [26, 11] width 14 height 5
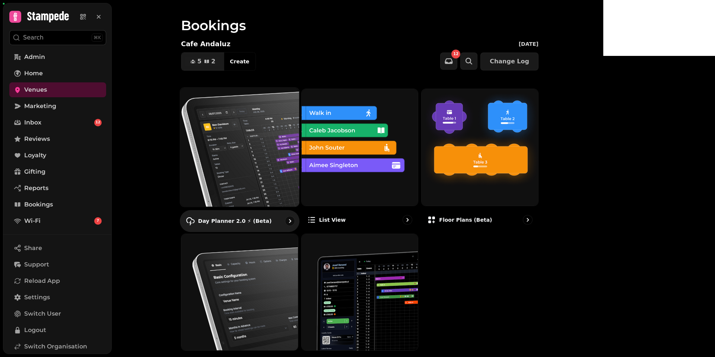
scroll to position [42, 0]
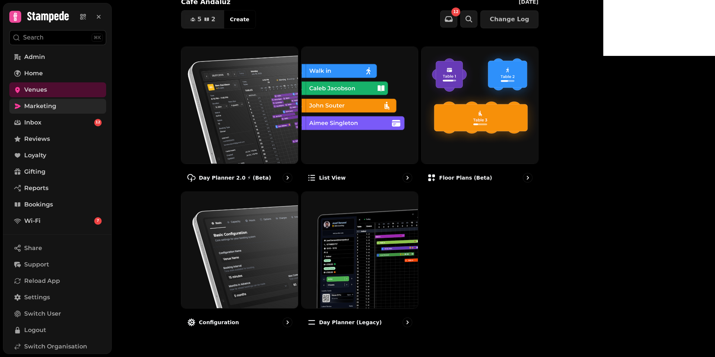
click at [28, 105] on span "Marketing" at bounding box center [40, 106] width 32 height 9
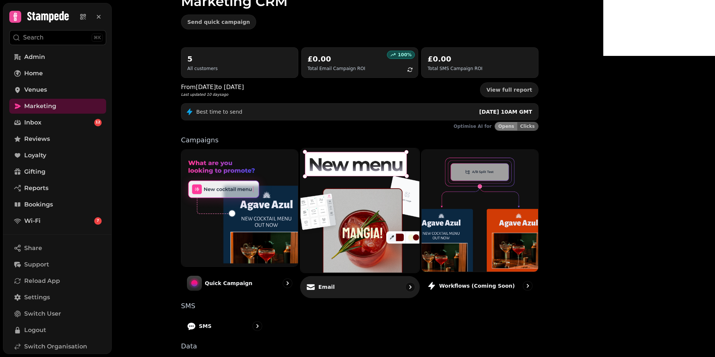
scroll to position [108, 0]
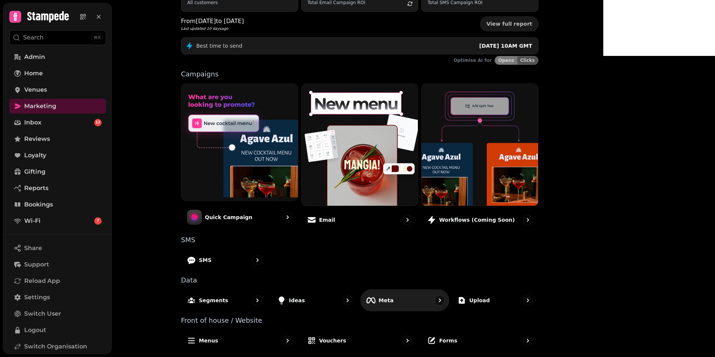
click at [394, 298] on p "Meta" at bounding box center [386, 299] width 15 height 7
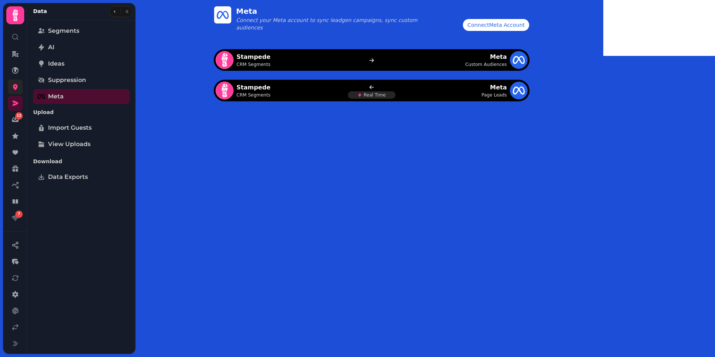
click at [15, 91] on link at bounding box center [15, 86] width 15 height 15
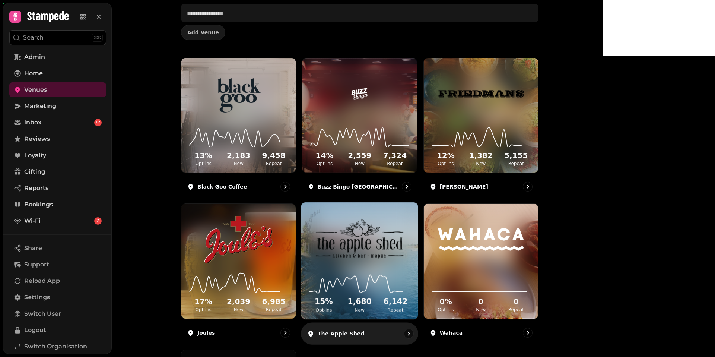
scroll to position [72, 0]
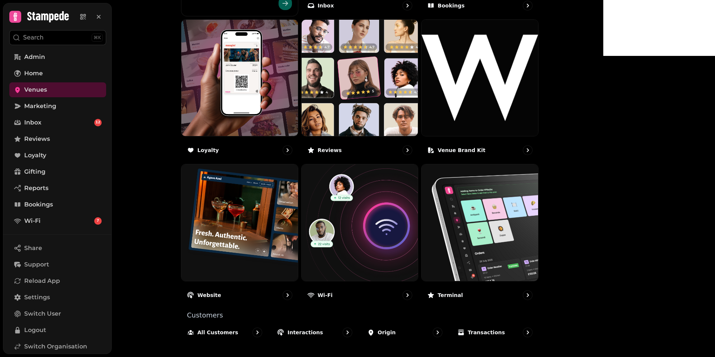
scroll to position [395, 0]
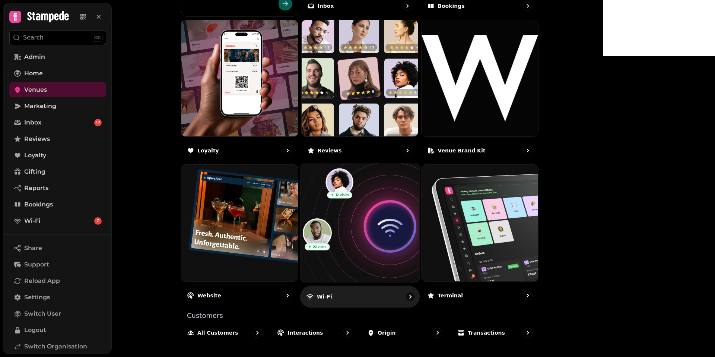
click at [403, 245] on img at bounding box center [360, 223] width 131 height 131
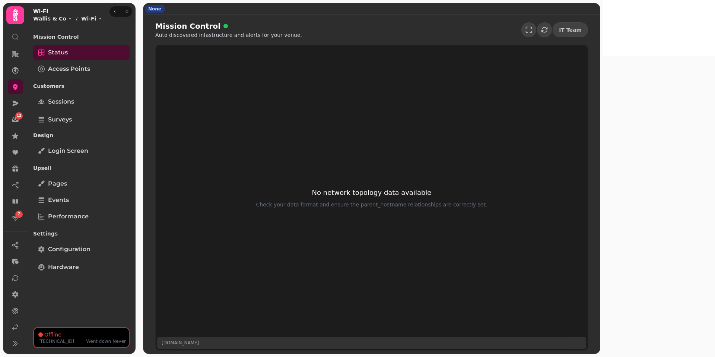
click at [96, 159] on div "Design Login screen" at bounding box center [81, 143] width 96 height 31
click at [74, 153] on span "Login screen" at bounding box center [68, 150] width 40 height 9
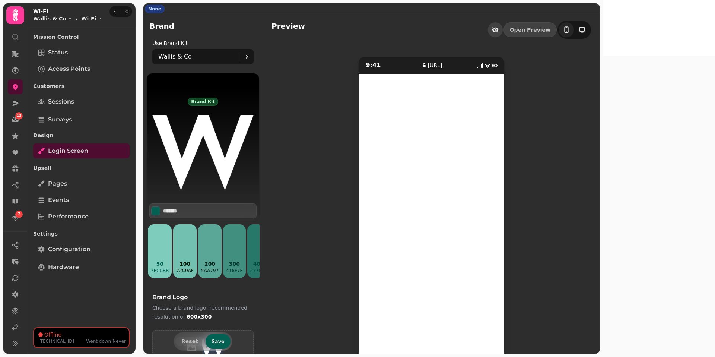
click at [503, 34] on button "button" at bounding box center [495, 29] width 15 height 15
click at [64, 119] on span "Surveys" at bounding box center [60, 119] width 24 height 9
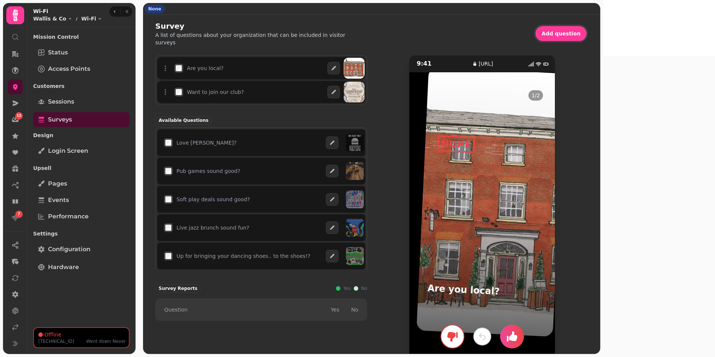
drag, startPoint x: 557, startPoint y: 197, endPoint x: 453, endPoint y: 184, distance: 104.6
click at [453, 184] on div "9:41 [URL] 1 / 2 Are you local? LIKE NOPE" at bounding box center [482, 213] width 212 height 317
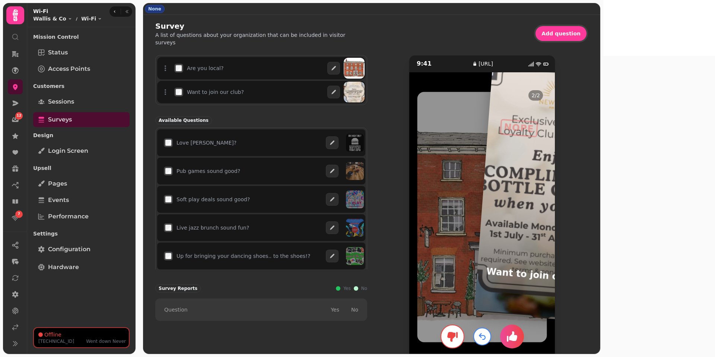
drag, startPoint x: 550, startPoint y: 204, endPoint x: 688, endPoint y: 166, distance: 142.9
click at [588, 166] on div "9:41 [URL] 2 / 2 Want to join our club? LIKE NOPE" at bounding box center [482, 213] width 212 height 317
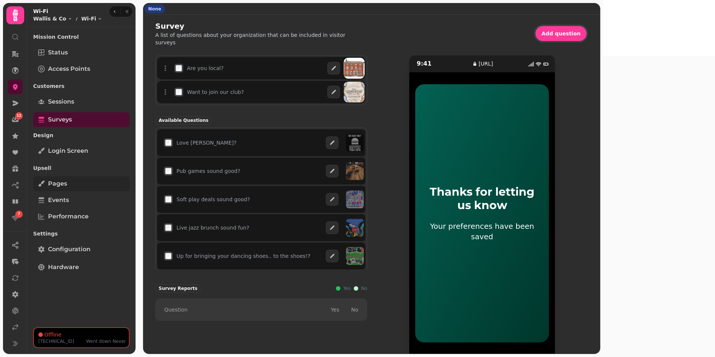
click at [70, 188] on link "Pages" at bounding box center [81, 183] width 96 height 15
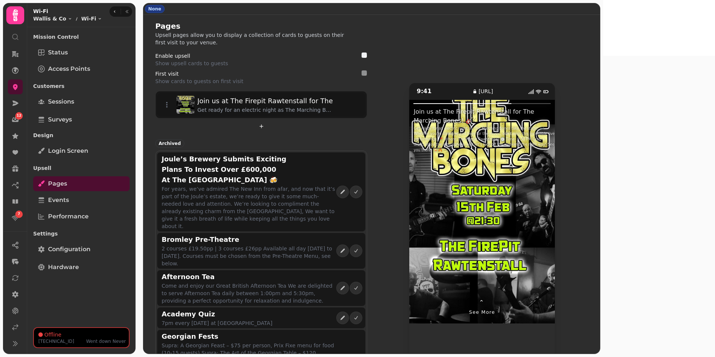
click at [552, 288] on div "⌃ See more" at bounding box center [482, 306] width 146 height 36
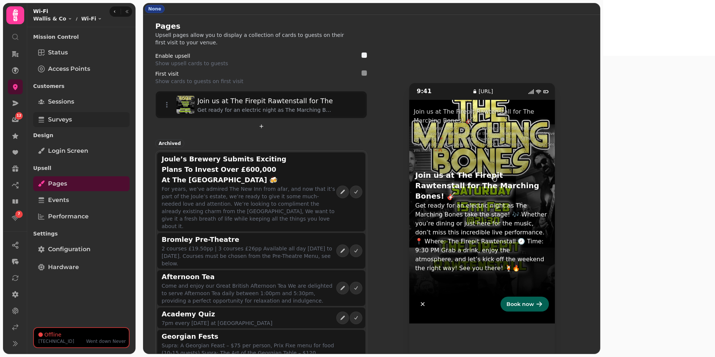
click at [59, 121] on span "Surveys" at bounding box center [60, 119] width 24 height 9
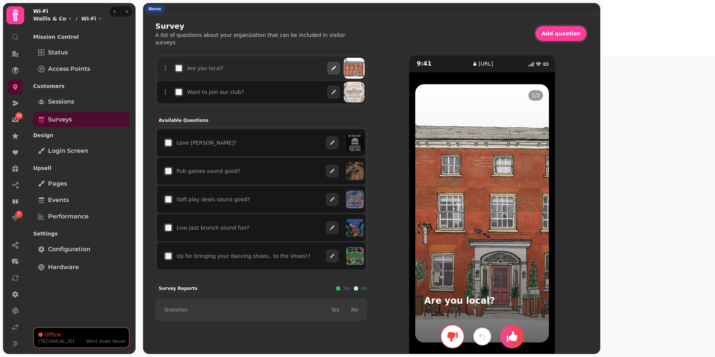
click at [337, 70] on icon "button" at bounding box center [334, 68] width 6 height 6
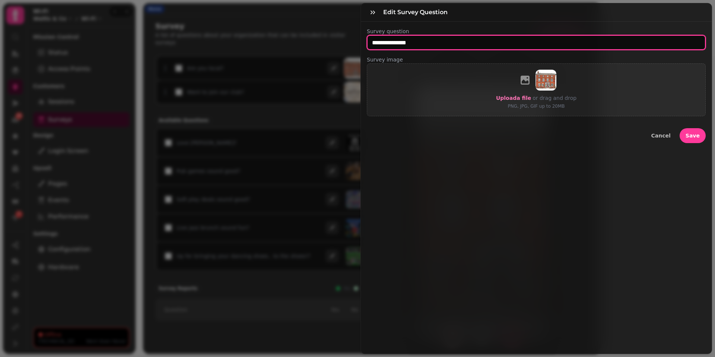
click at [394, 47] on input "**********" at bounding box center [536, 42] width 339 height 15
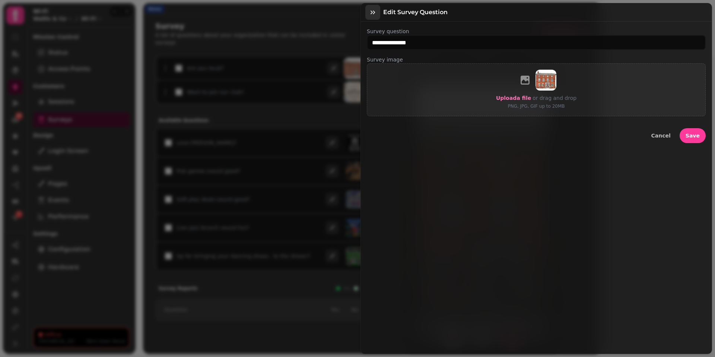
click at [376, 15] on icon "button" at bounding box center [372, 12] width 7 height 7
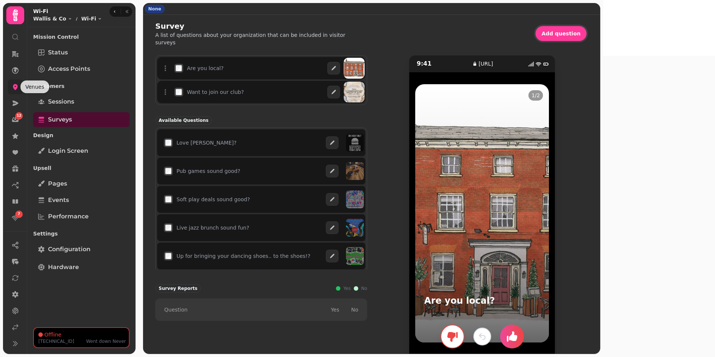
click at [13, 86] on icon at bounding box center [15, 87] width 5 height 6
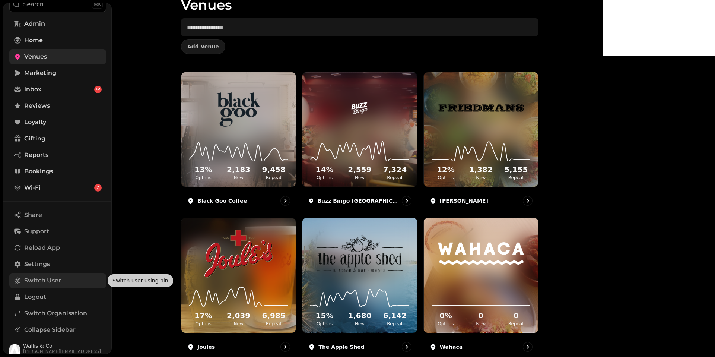
scroll to position [34, 0]
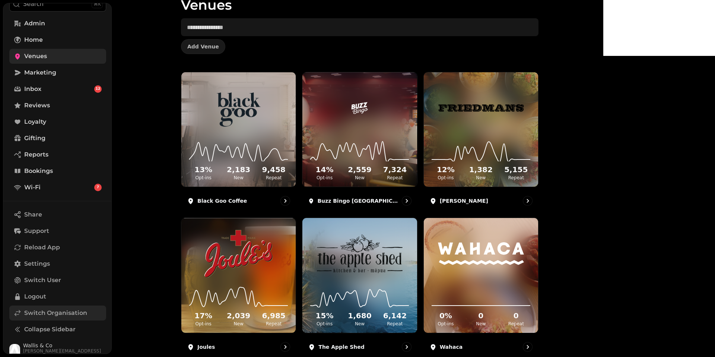
click at [42, 312] on span "Switch Organisation" at bounding box center [55, 312] width 63 height 9
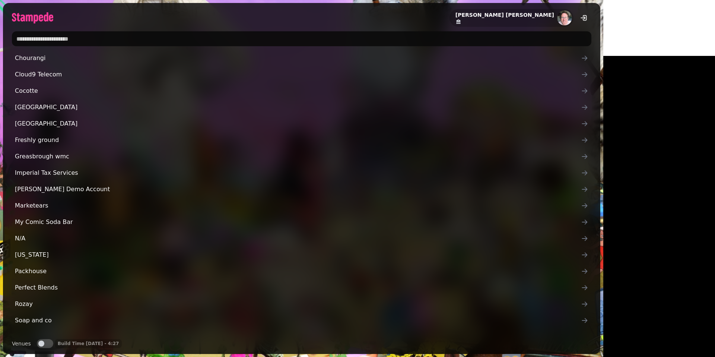
click at [136, 43] on input "text" at bounding box center [302, 38] width 580 height 15
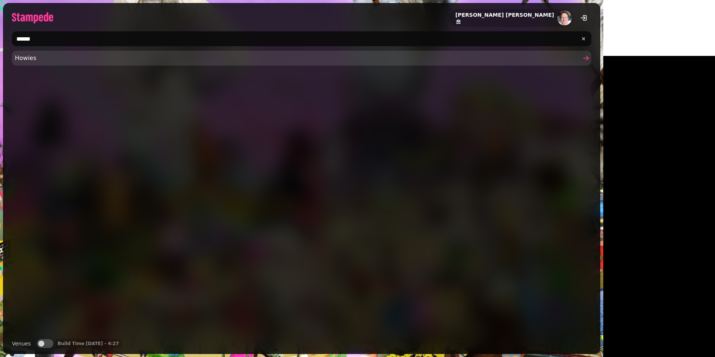
type input "******"
click at [31, 62] on span "Howies" at bounding box center [298, 58] width 566 height 9
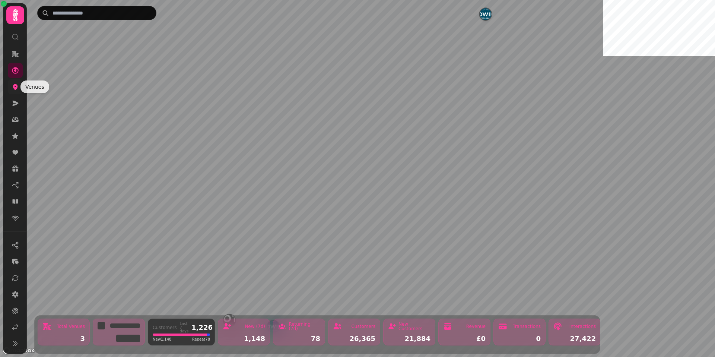
click at [18, 87] on icon at bounding box center [15, 86] width 7 height 7
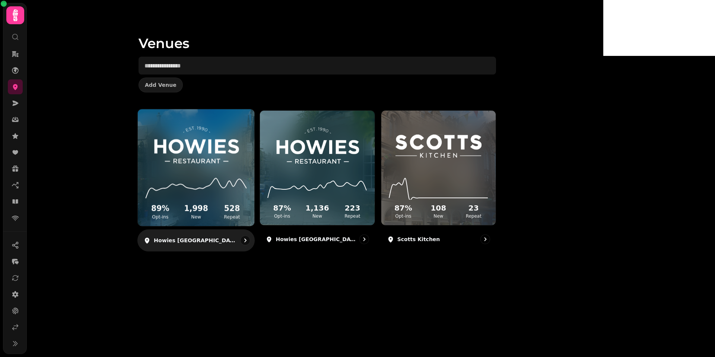
click at [254, 173] on div "89 % Opt-ins 1,998 New 528 Repeat" at bounding box center [196, 198] width 117 height 56
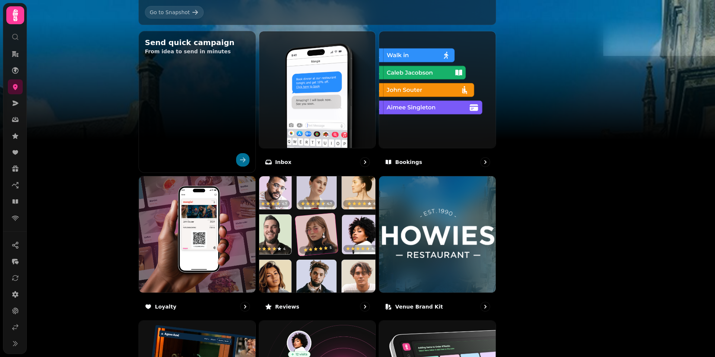
scroll to position [240, 0]
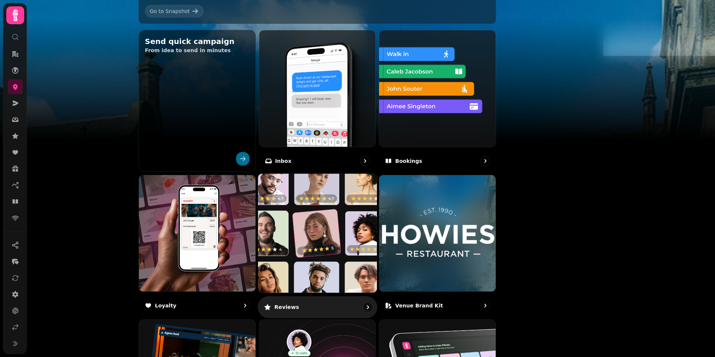
click at [359, 242] on img at bounding box center [317, 233] width 131 height 131
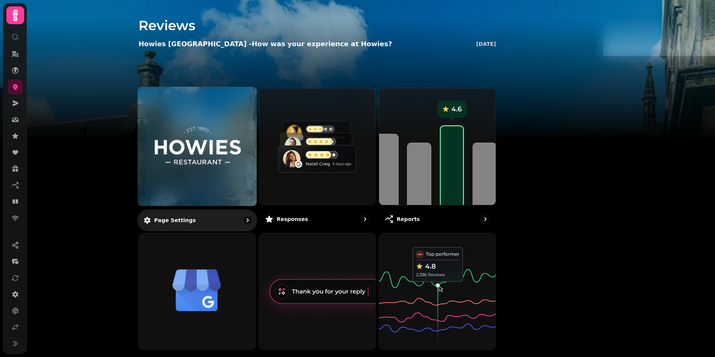
click at [242, 166] on img at bounding box center [197, 146] width 89 height 49
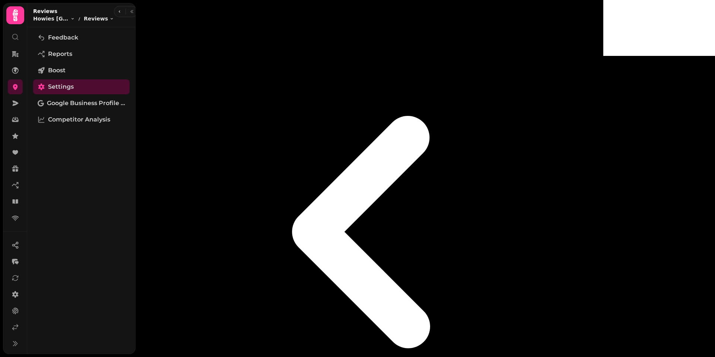
scroll to position [26, 0]
click at [76, 40] on span "Feedback" at bounding box center [63, 37] width 30 height 9
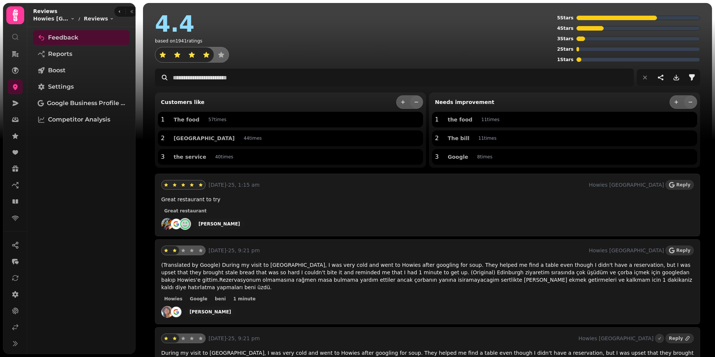
scroll to position [16, 0]
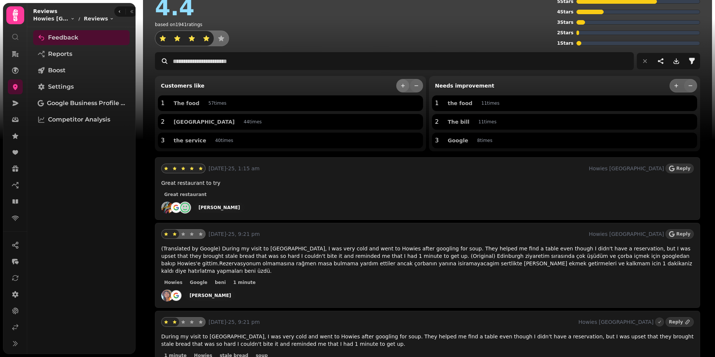
click at [399, 85] on button "more" at bounding box center [403, 85] width 13 height 13
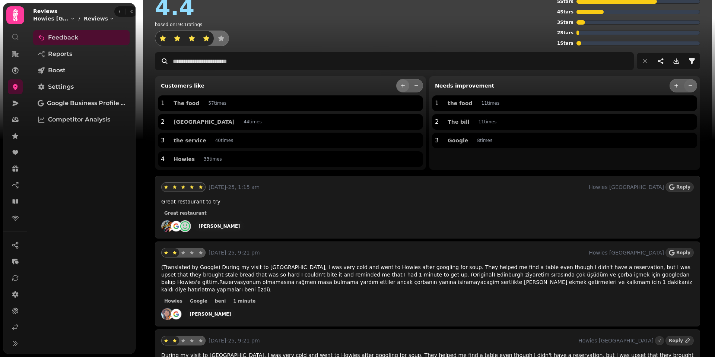
click at [399, 85] on button "more" at bounding box center [403, 85] width 13 height 13
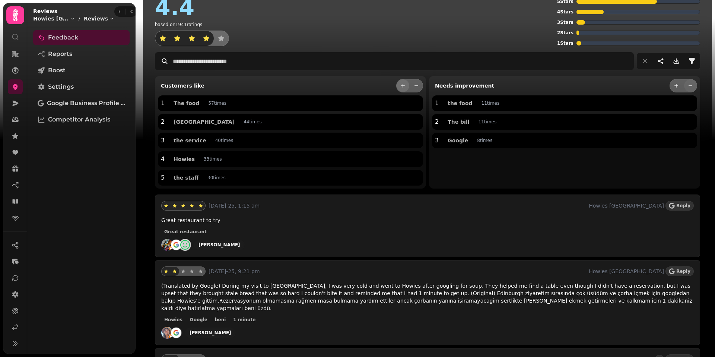
click at [399, 85] on button "more" at bounding box center [403, 85] width 13 height 13
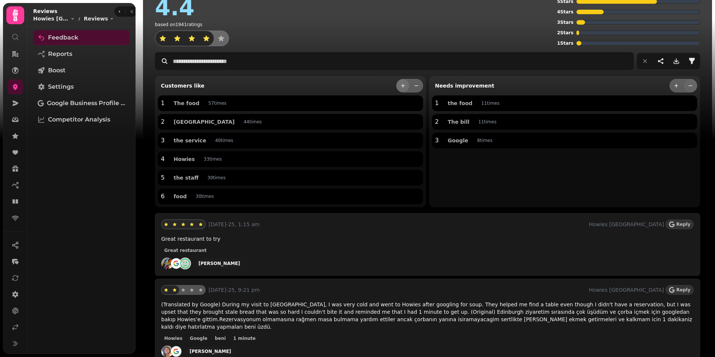
click at [399, 85] on button "more" at bounding box center [403, 85] width 13 height 13
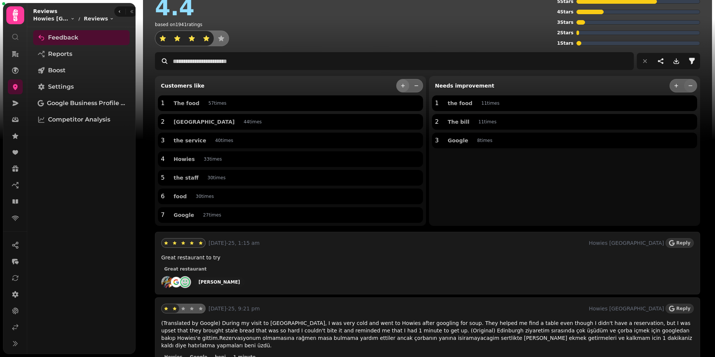
click at [399, 85] on button "more" at bounding box center [403, 85] width 13 height 13
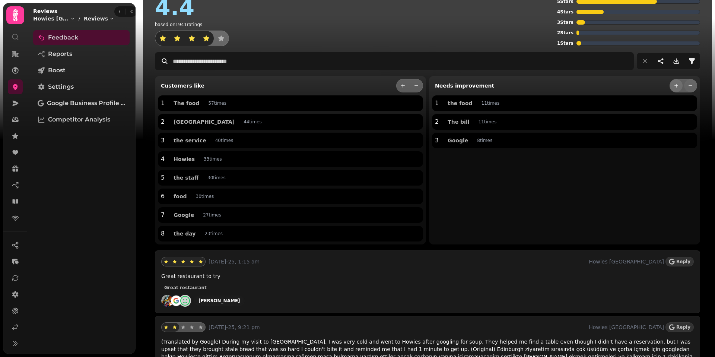
click at [679, 86] on button "more" at bounding box center [676, 85] width 13 height 13
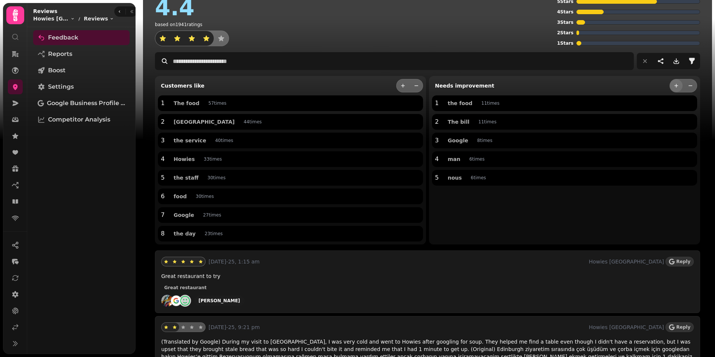
click at [679, 86] on button "more" at bounding box center [676, 85] width 13 height 13
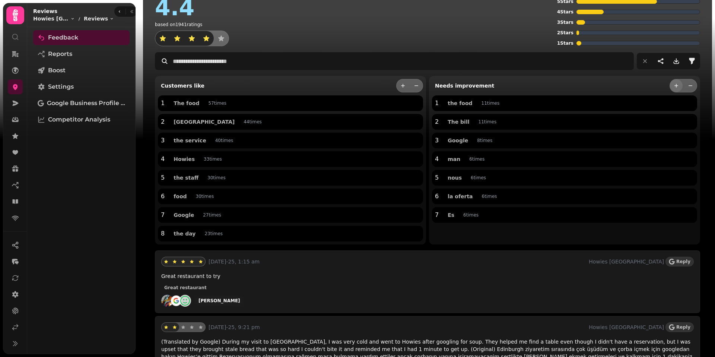
click at [679, 86] on button "more" at bounding box center [676, 85] width 13 height 13
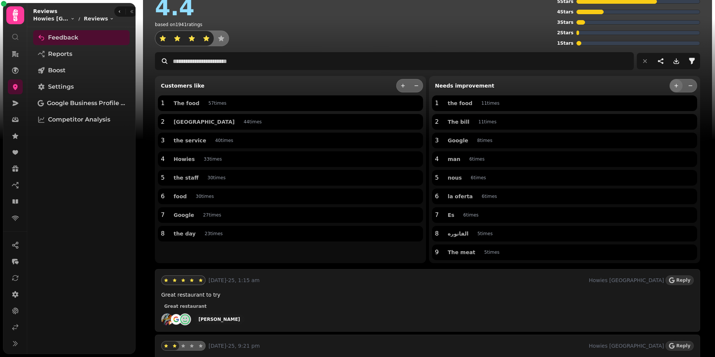
click at [679, 86] on button "more" at bounding box center [676, 85] width 13 height 13
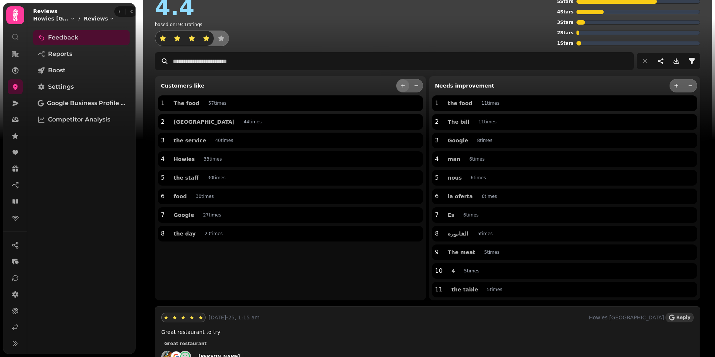
click at [400, 85] on button "more" at bounding box center [403, 85] width 13 height 13
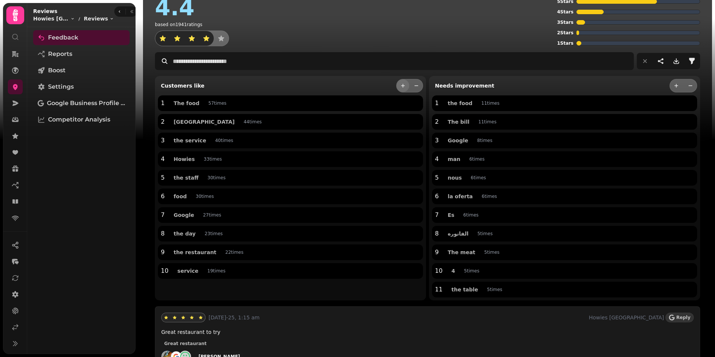
click at [400, 85] on button "more" at bounding box center [403, 85] width 13 height 13
click at [184, 179] on span "the staff" at bounding box center [186, 177] width 25 height 5
type input "*********"
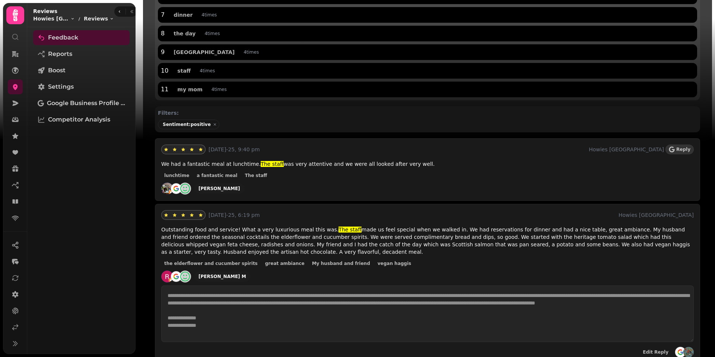
scroll to position [216, 0]
click at [679, 150] on span "Reply" at bounding box center [683, 149] width 14 height 4
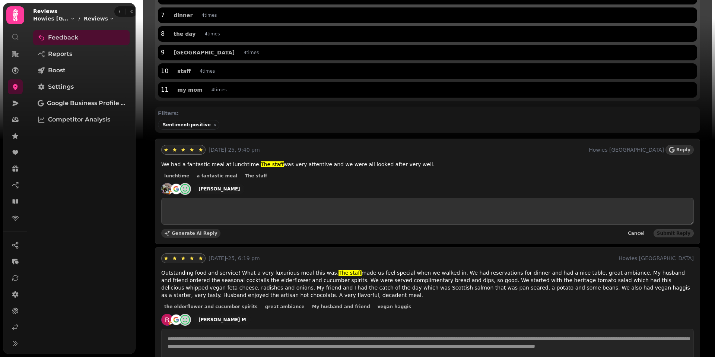
click at [191, 236] on button "Generate AI Reply" at bounding box center [190, 233] width 59 height 9
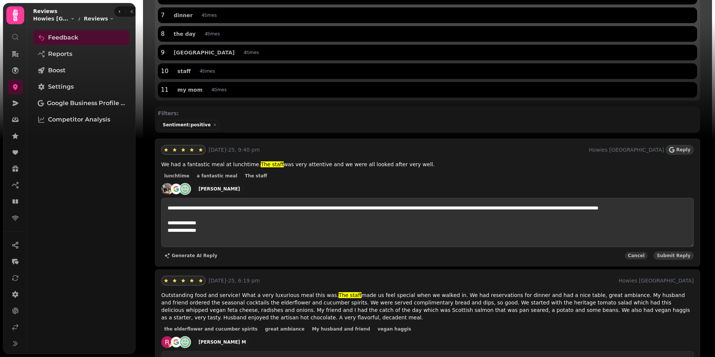
click at [642, 255] on span "Cancel" at bounding box center [636, 255] width 17 height 4
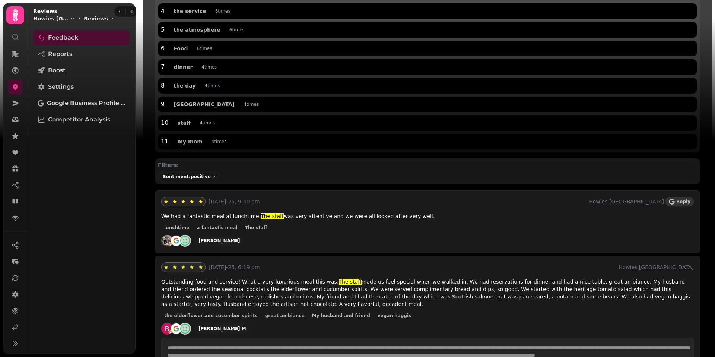
scroll to position [164, 0]
click at [82, 123] on span "Competitor Analysis" at bounding box center [79, 119] width 62 height 9
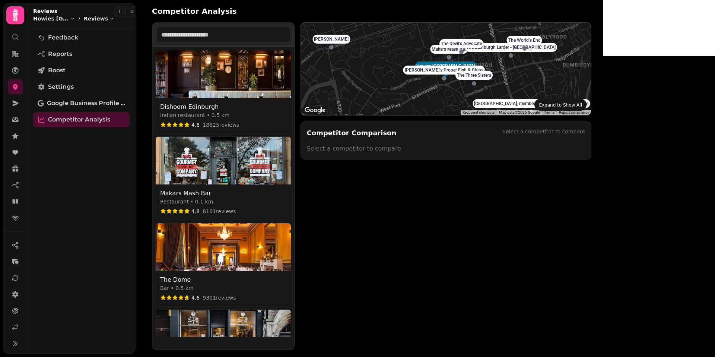
click at [234, 79] on img at bounding box center [223, 74] width 135 height 48
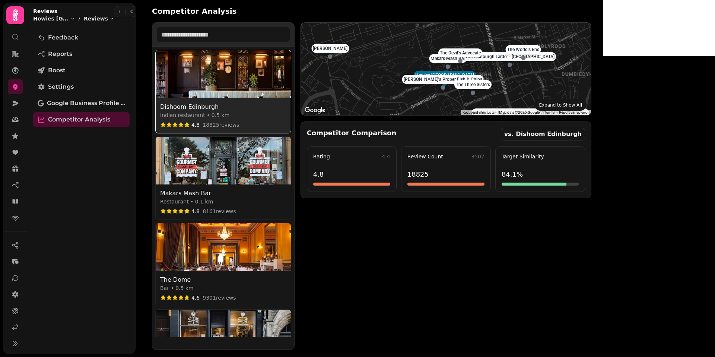
select select "********"
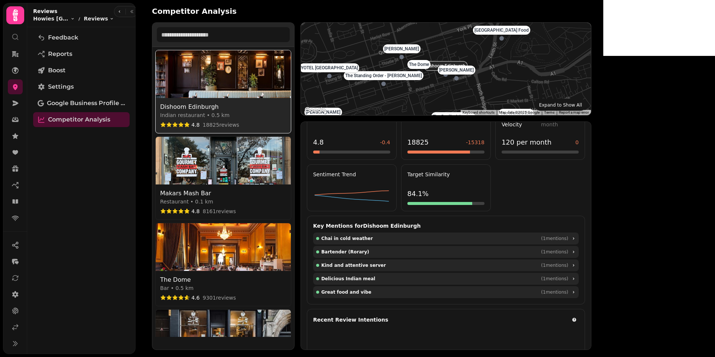
scroll to position [45, 0]
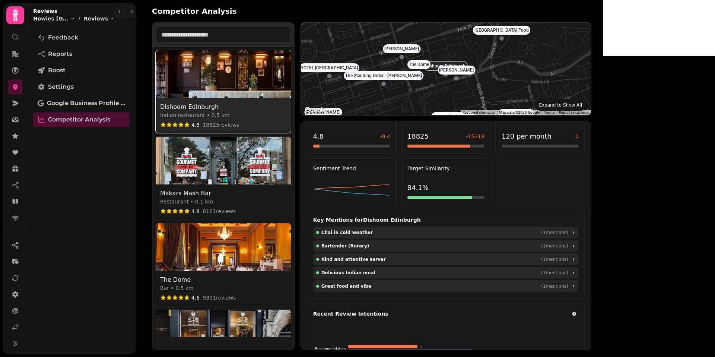
click at [397, 141] on div "Rating 4.4 4.8 -0.4" at bounding box center [352, 127] width 90 height 53
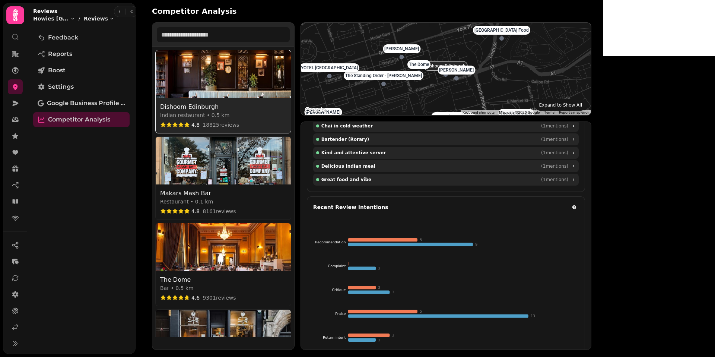
scroll to position [0, 0]
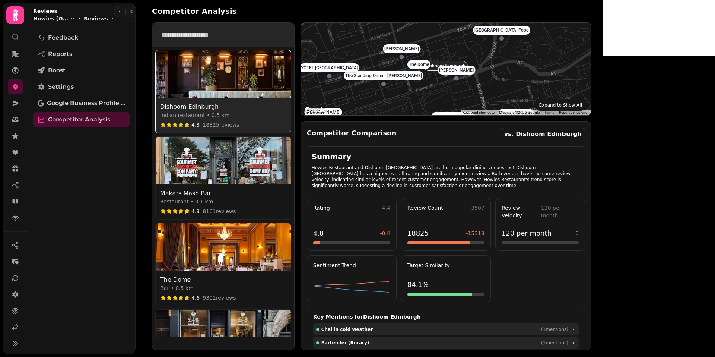
click at [204, 33] on input "text" at bounding box center [223, 34] width 133 height 15
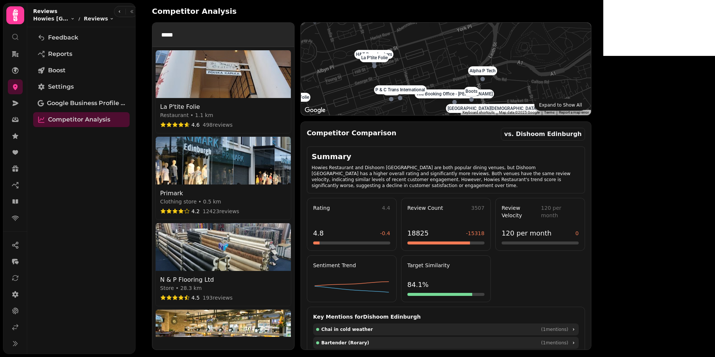
type input "*****"
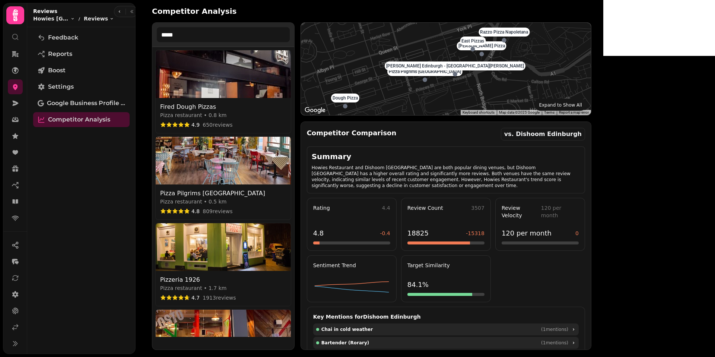
click at [215, 166] on img at bounding box center [223, 161] width 135 height 48
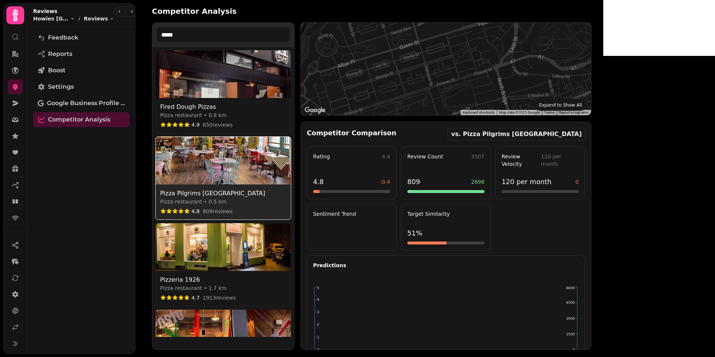
select select "********"
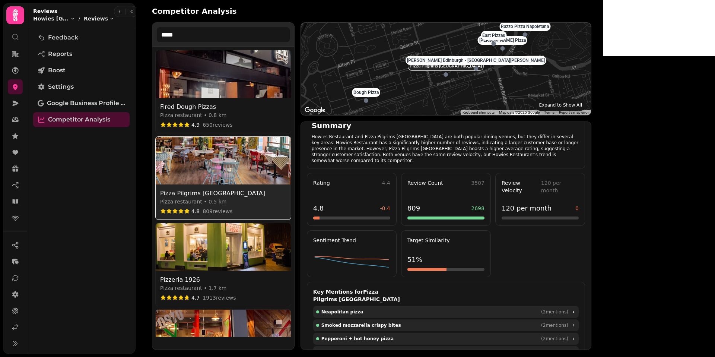
scroll to position [82, 0]
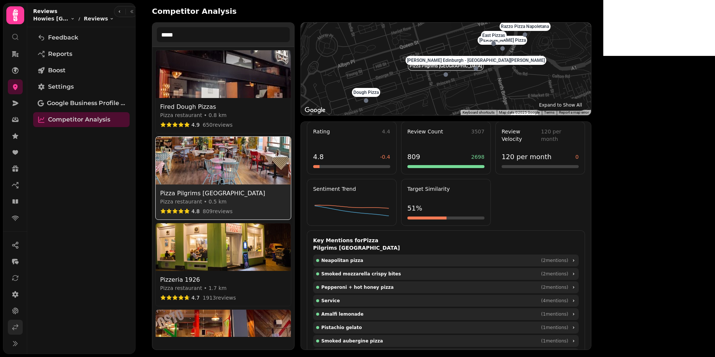
click at [16, 326] on icon at bounding box center [15, 326] width 7 height 7
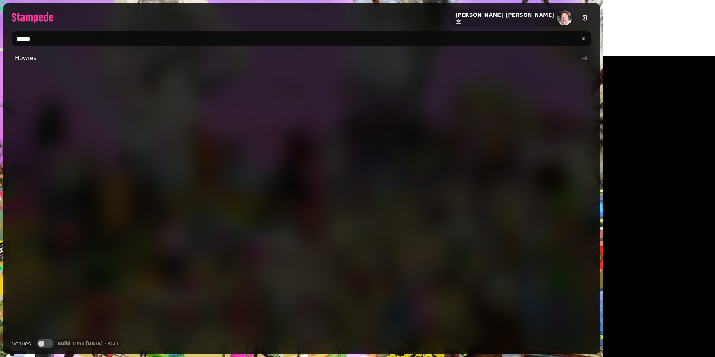
click at [32, 45] on input "******" at bounding box center [302, 38] width 580 height 15
type input "*"
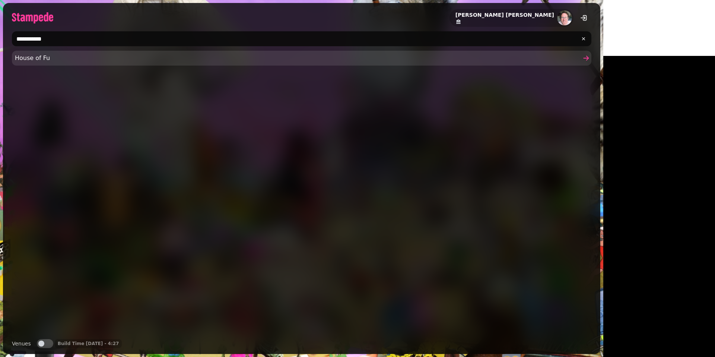
type input "**********"
click at [32, 59] on span "House of Fu" at bounding box center [298, 58] width 566 height 9
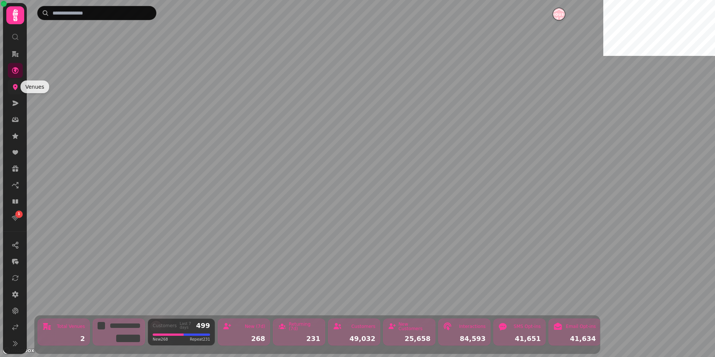
click at [16, 90] on icon at bounding box center [15, 86] width 7 height 7
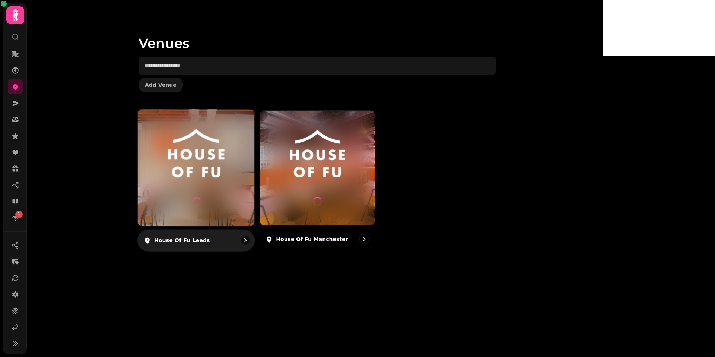
click at [254, 192] on div at bounding box center [196, 167] width 117 height 117
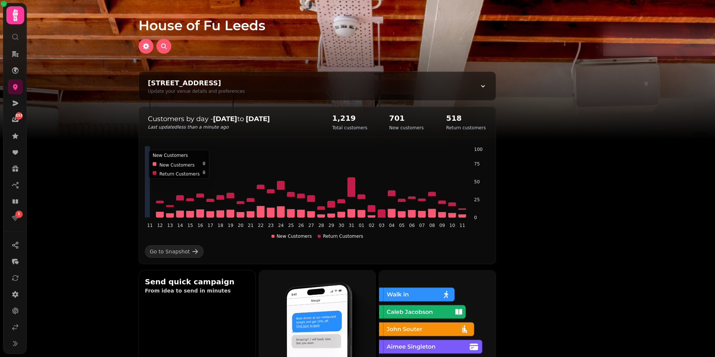
scroll to position [44, 0]
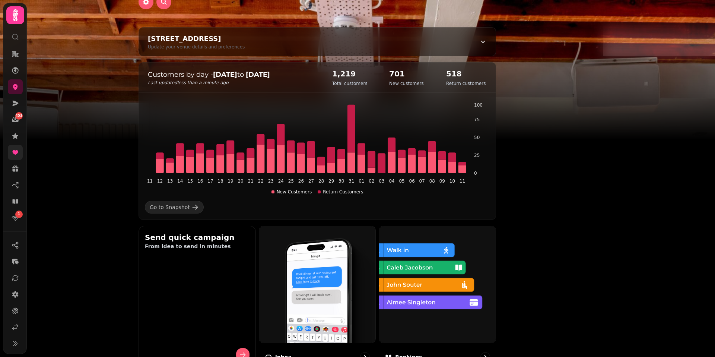
click at [13, 149] on icon at bounding box center [15, 152] width 7 height 7
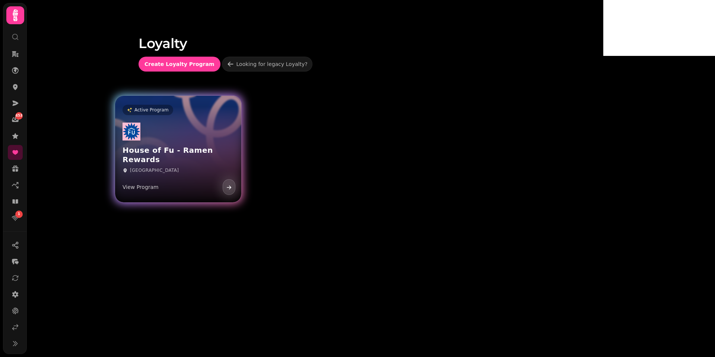
click at [215, 147] on div "House of Fu - Ramen Rewards Leeds View Program" at bounding box center [178, 159] width 126 height 86
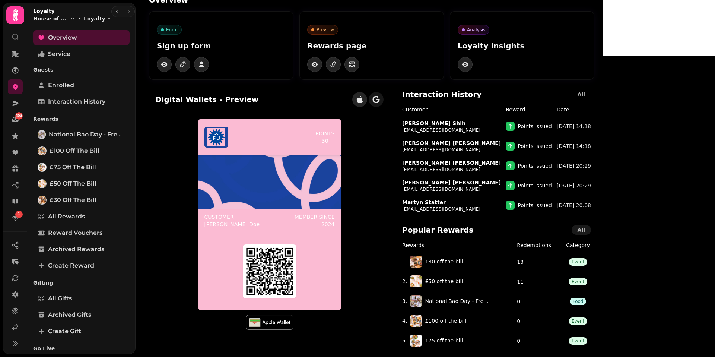
scroll to position [11, 0]
click at [380, 101] on icon "button" at bounding box center [376, 99] width 7 height 7
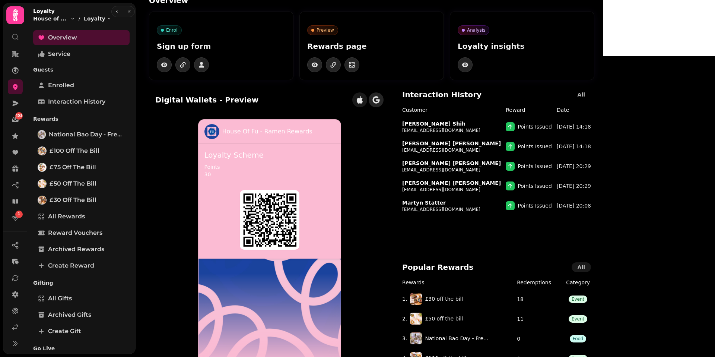
click at [367, 96] on button "button" at bounding box center [359, 99] width 15 height 15
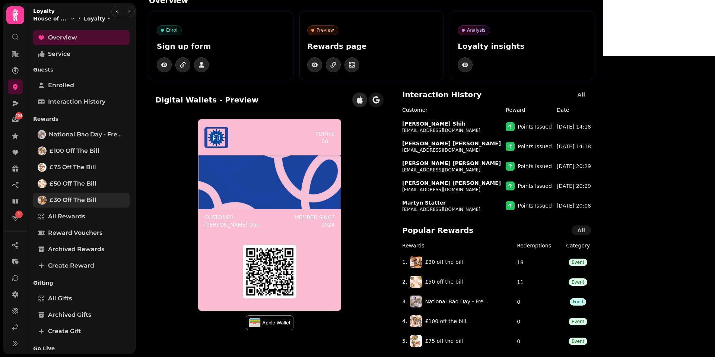
scroll to position [88, 0]
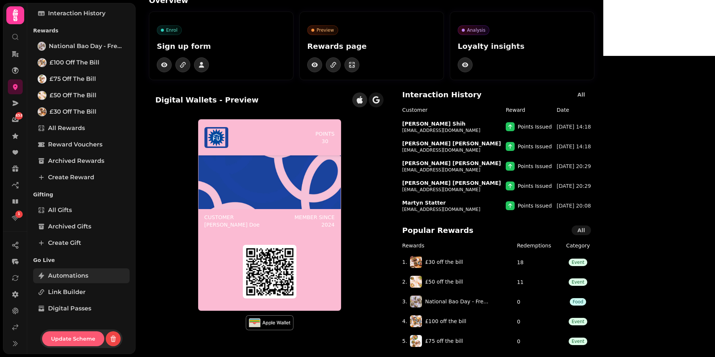
click at [61, 274] on span "Automations" at bounding box center [68, 275] width 40 height 9
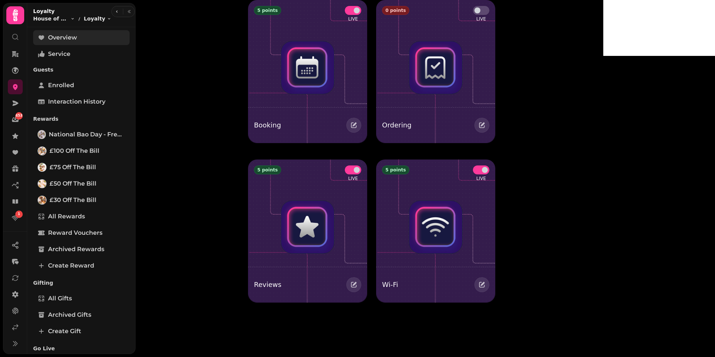
click at [66, 38] on span "Overview" at bounding box center [62, 37] width 29 height 9
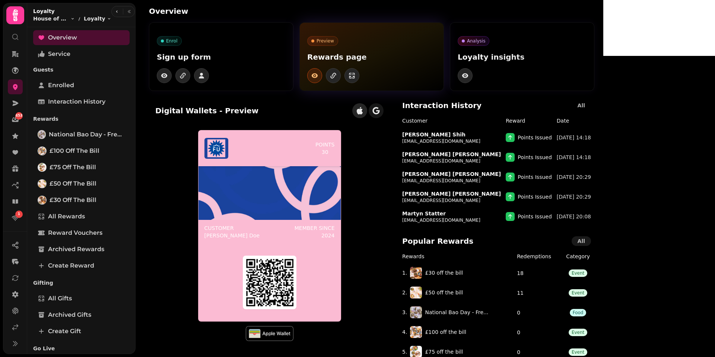
click at [318, 77] on icon "button" at bounding box center [315, 75] width 6 height 4
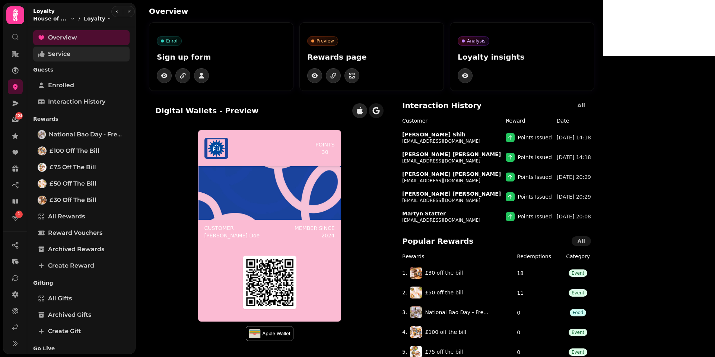
click at [57, 55] on span "Service" at bounding box center [59, 54] width 22 height 9
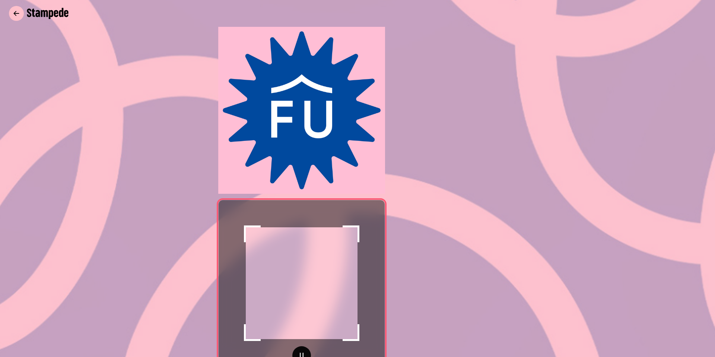
click at [20, 13] on button "button" at bounding box center [16, 13] width 15 height 15
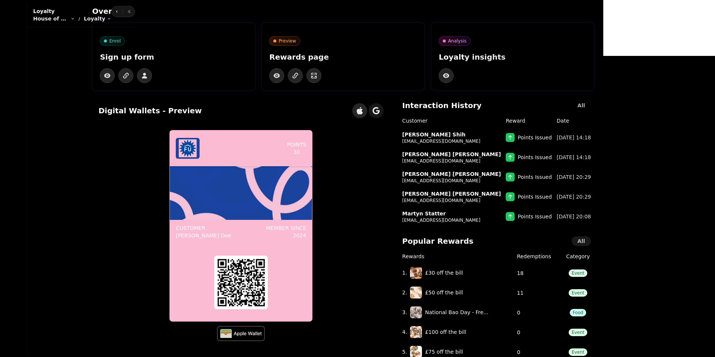
click at [20, 13] on icon at bounding box center [15, 7] width 15 height 15
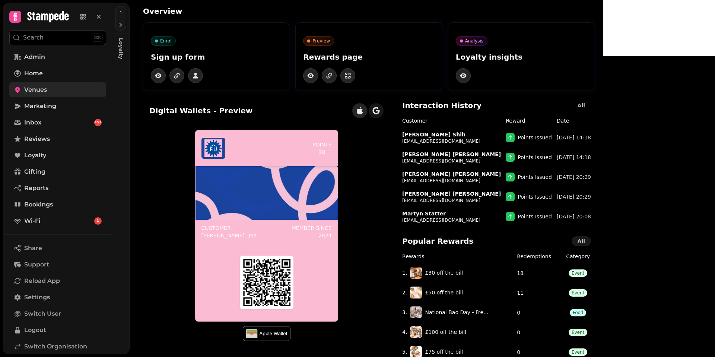
click at [43, 86] on span "Venues" at bounding box center [35, 89] width 23 height 9
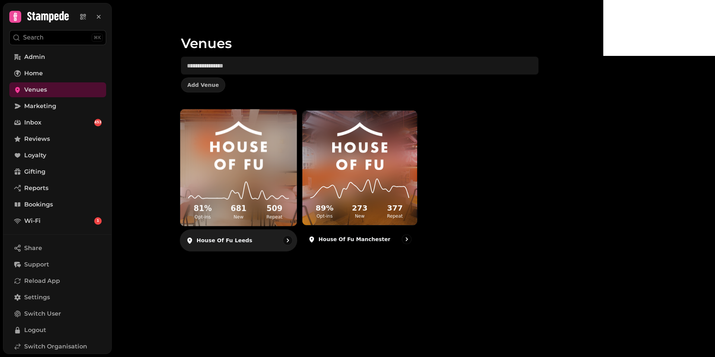
click at [282, 155] on img at bounding box center [239, 145] width 88 height 49
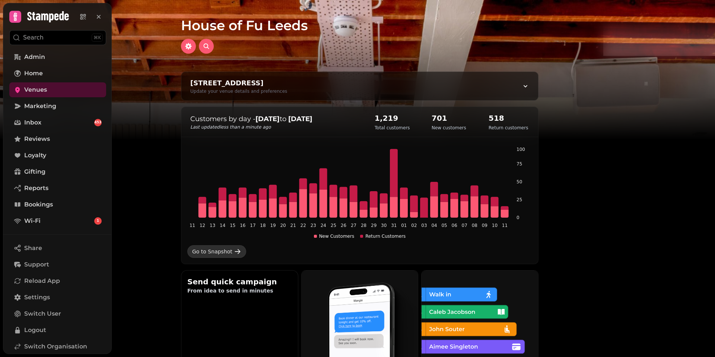
click at [232, 253] on div "Go to Snapshot" at bounding box center [212, 251] width 40 height 7
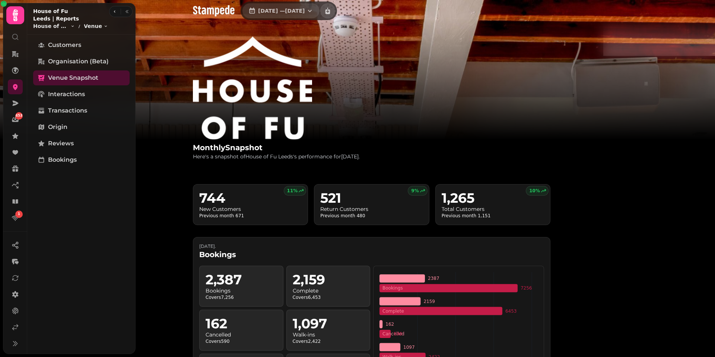
click at [305, 10] on span "[DATE] — [DATE]" at bounding box center [281, 10] width 47 height 5
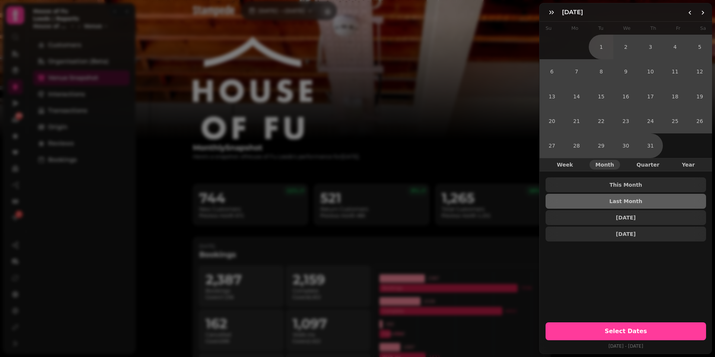
click at [419, 41] on div "July [DATE] Mo Tu We Th Fr Sa 1 2 3 4 5 6 7 8 9 10 11 12 13 14 15 16 17 18 19 2…" at bounding box center [357, 184] width 715 height 345
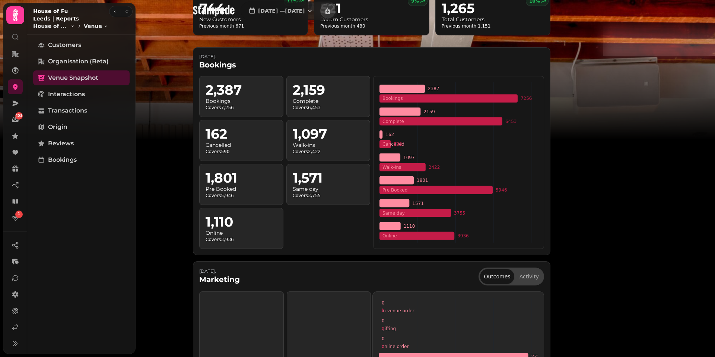
scroll to position [191, 0]
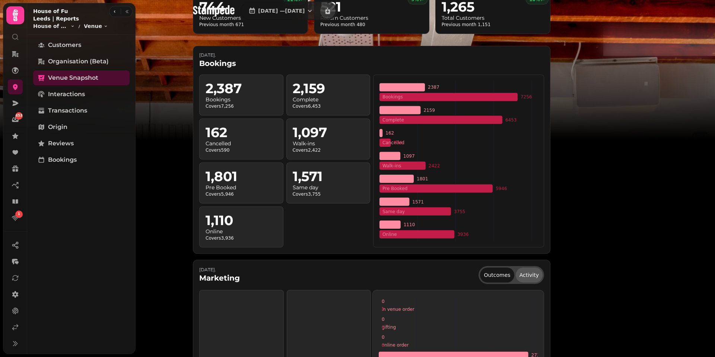
click at [543, 279] on button "Activity" at bounding box center [529, 274] width 27 height 15
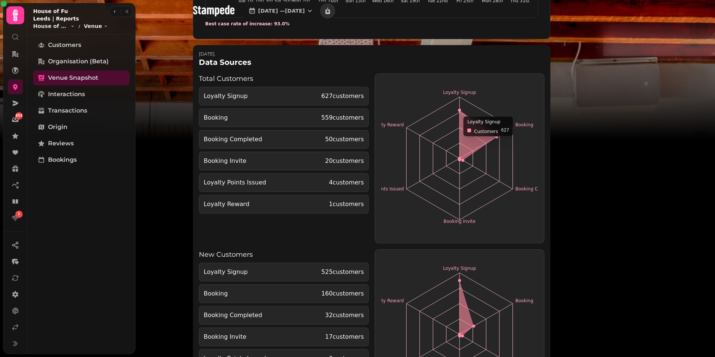
scroll to position [1420, 0]
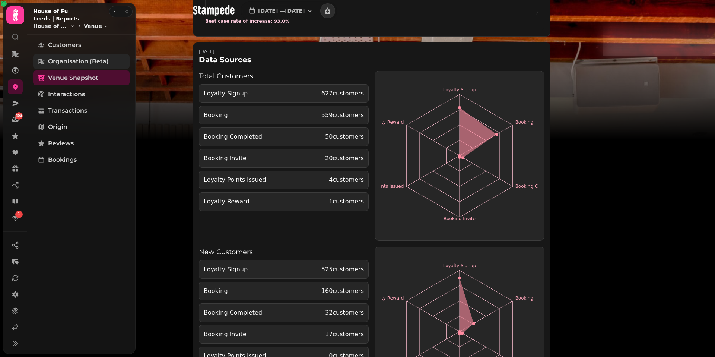
click at [78, 57] on span "Organisation (beta)" at bounding box center [78, 61] width 61 height 9
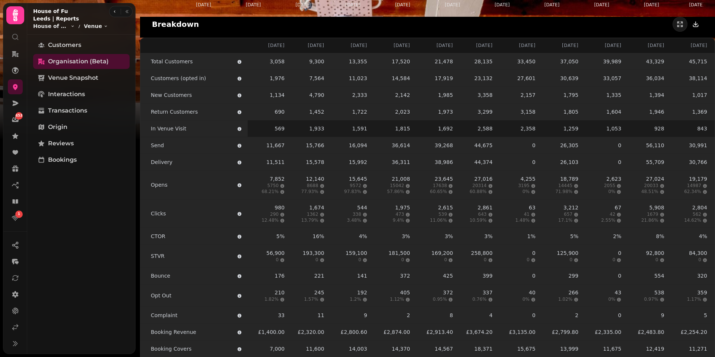
scroll to position [1022, 0]
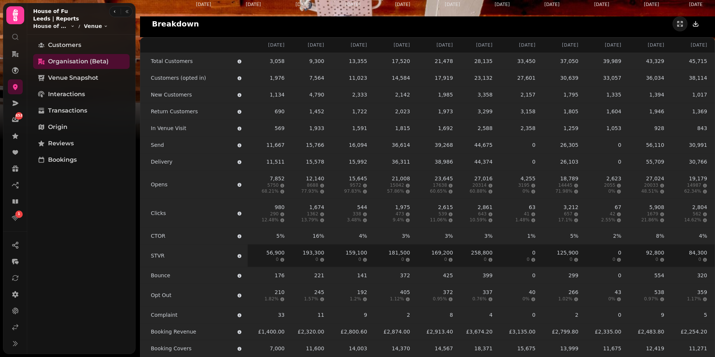
click at [310, 257] on div "0" at bounding box center [310, 259] width 28 height 6
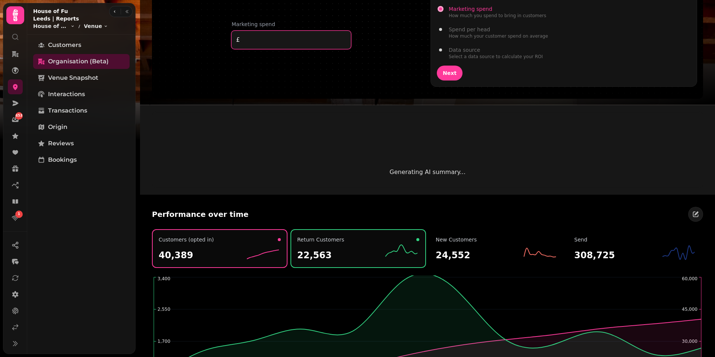
scroll to position [595, 0]
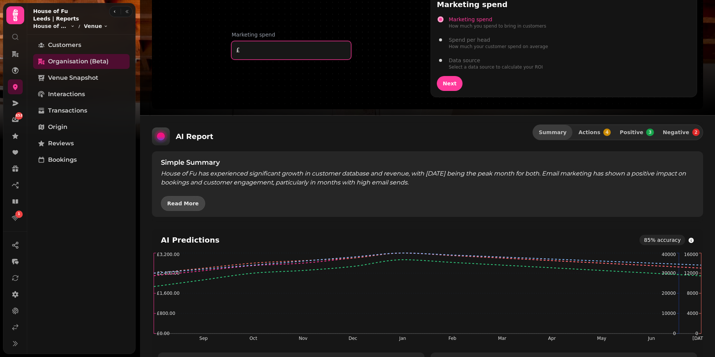
click at [181, 208] on button "Read More" at bounding box center [183, 203] width 44 height 15
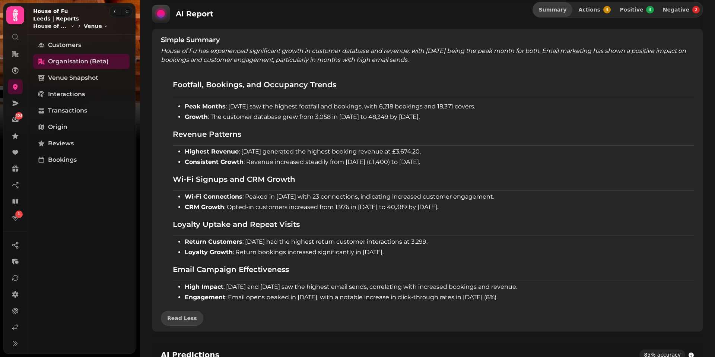
scroll to position [713, 0]
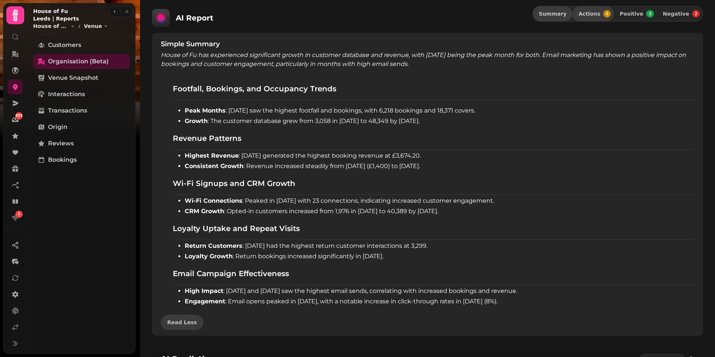
click at [600, 14] on span "Actions" at bounding box center [589, 13] width 22 height 5
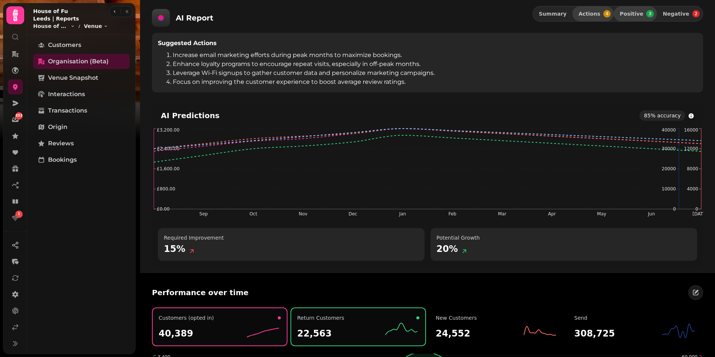
click at [640, 14] on span "Positive" at bounding box center [631, 13] width 23 height 5
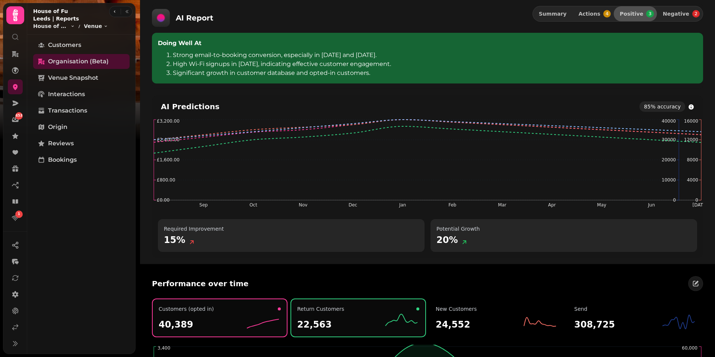
click at [640, 14] on span "Positive" at bounding box center [631, 13] width 23 height 5
click at [682, 14] on span "Negative" at bounding box center [676, 13] width 26 height 5
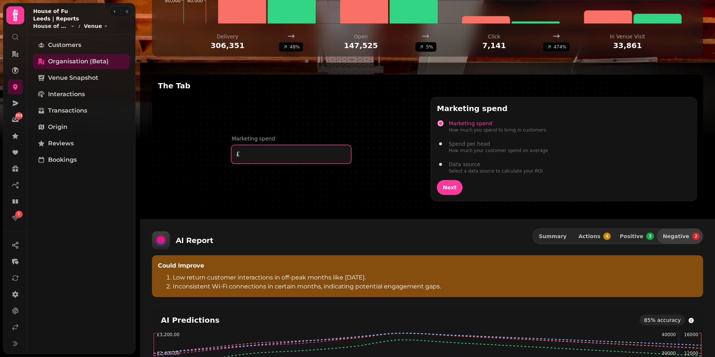
scroll to position [489, 0]
